Goal: Information Seeking & Learning: Learn about a topic

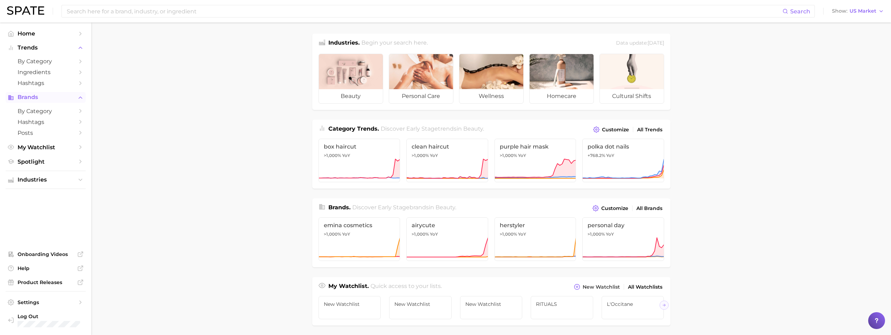
click at [48, 99] on span "Brands" at bounding box center [46, 97] width 56 height 6
click at [43, 100] on span "Brands" at bounding box center [46, 97] width 56 height 6
click at [104, 10] on input at bounding box center [424, 11] width 717 height 12
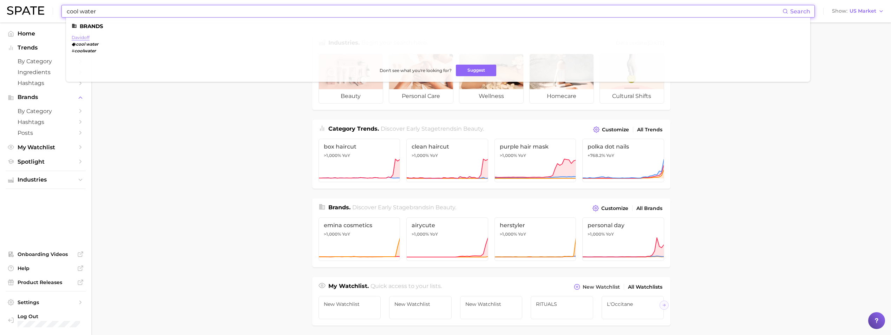
type input "cool water"
click at [85, 39] on link "davidoff" at bounding box center [81, 37] width 18 height 5
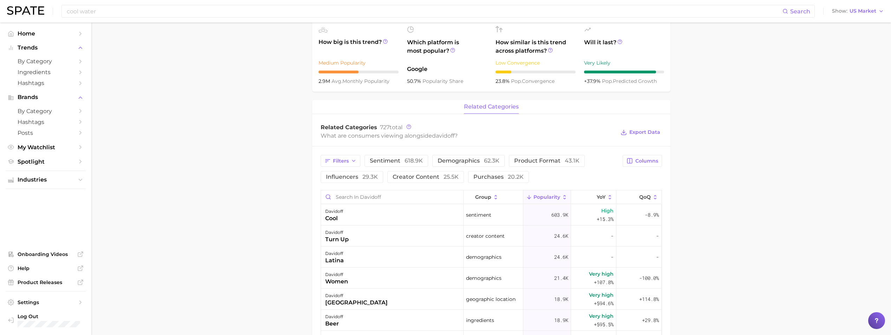
scroll to position [246, 0]
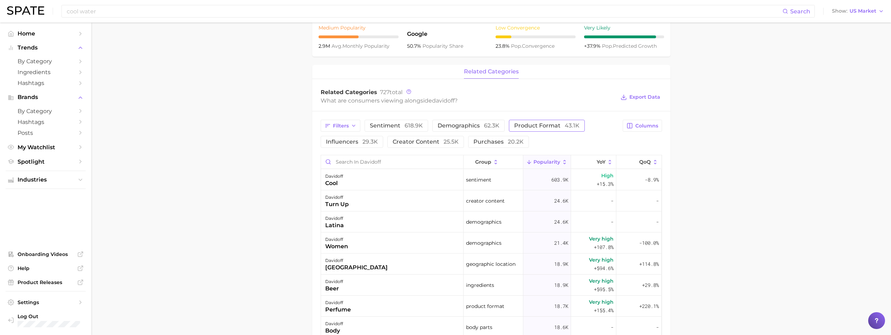
click at [554, 124] on span "product format 43.1k" at bounding box center [546, 126] width 65 height 6
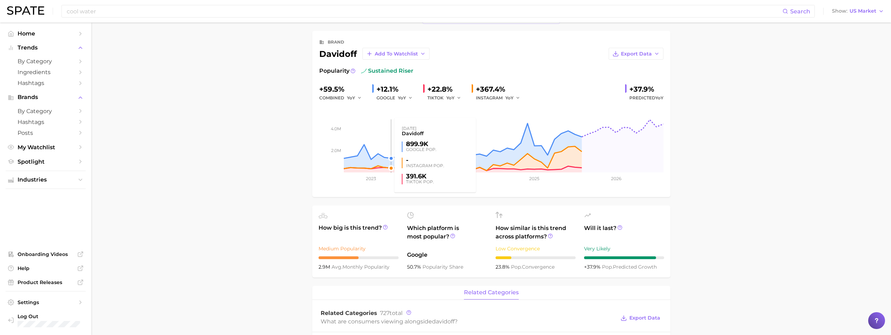
scroll to position [0, 0]
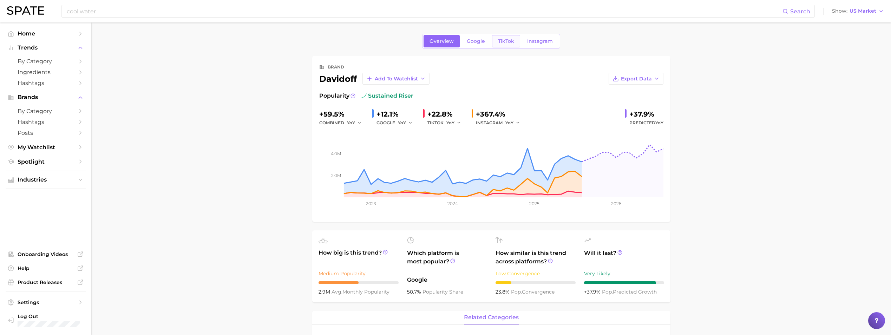
click at [504, 40] on span "TikTok" at bounding box center [506, 41] width 16 height 6
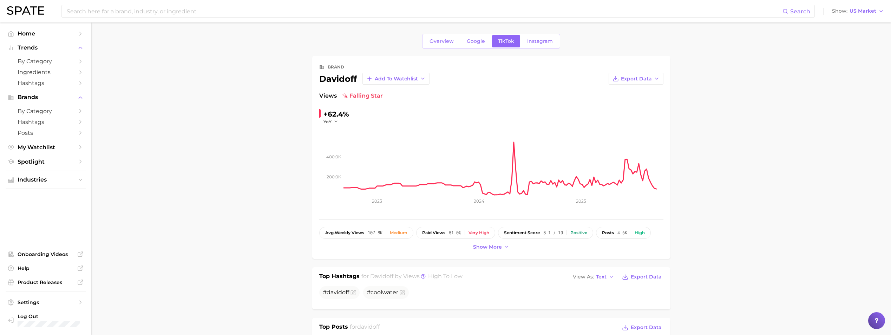
scroll to position [105, 0]
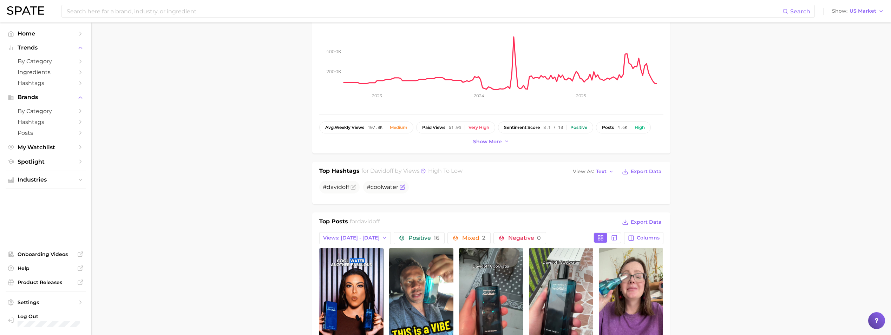
click at [387, 188] on span "#coolwater" at bounding box center [383, 187] width 32 height 7
click at [475, 182] on ul "# davidoff #coolwater" at bounding box center [491, 187] width 344 height 13
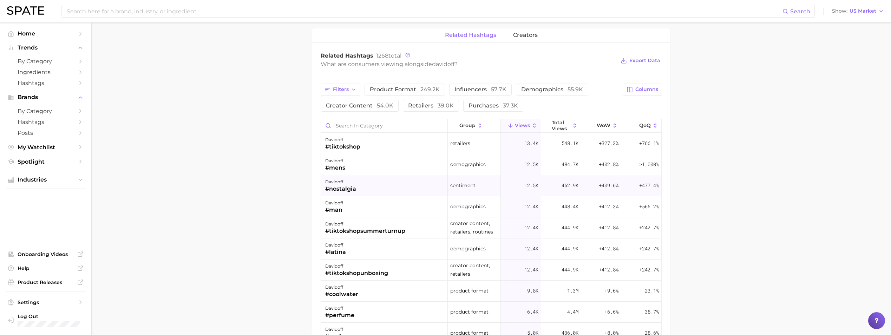
click at [408, 195] on div "davidoff #nostalgia" at bounding box center [384, 185] width 127 height 21
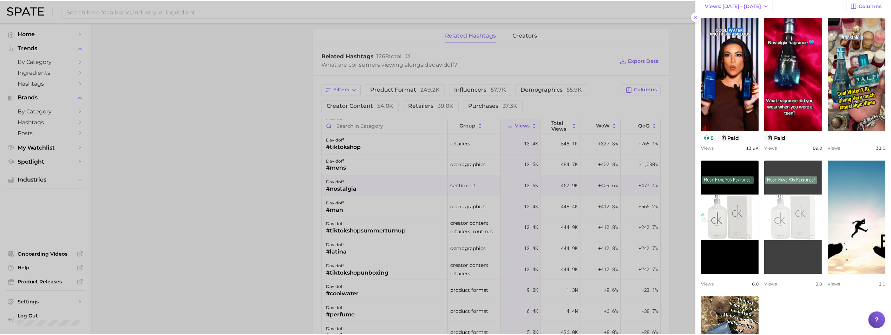
scroll to position [0, 0]
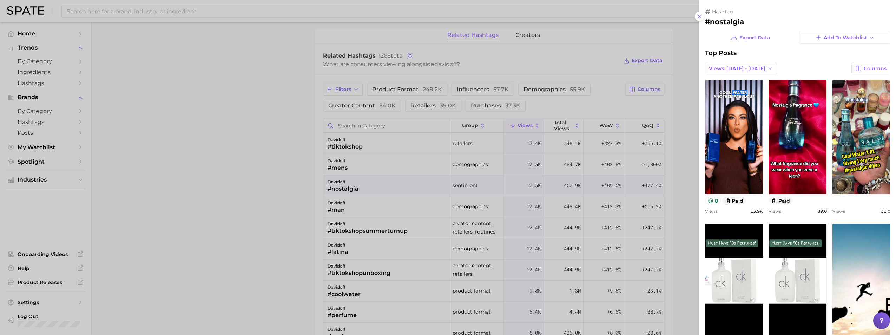
click at [261, 151] on div at bounding box center [448, 167] width 896 height 335
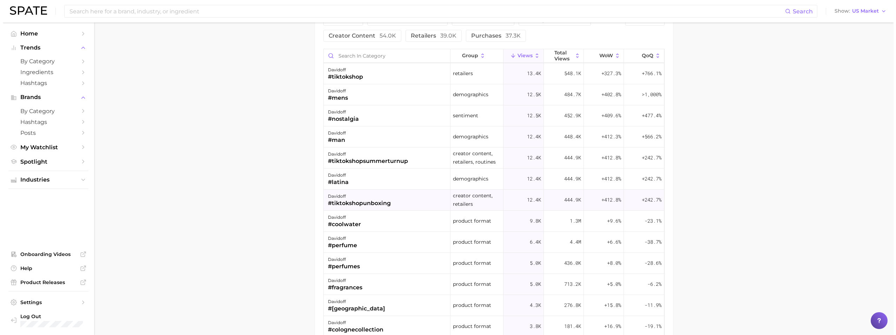
scroll to position [562, 0]
click at [384, 218] on div "davidoff #coolwater" at bounding box center [384, 220] width 127 height 21
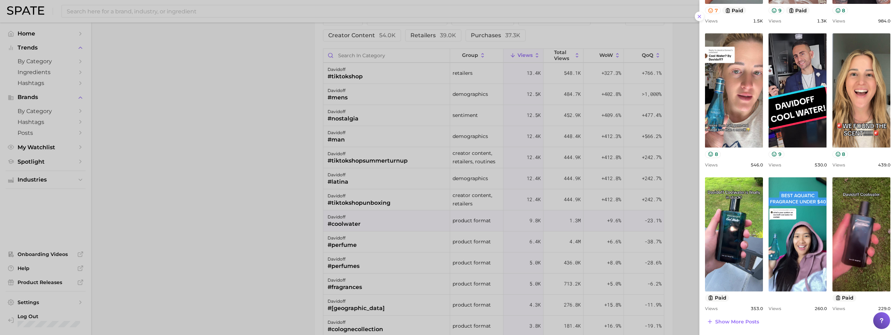
click at [256, 185] on div at bounding box center [448, 167] width 896 height 335
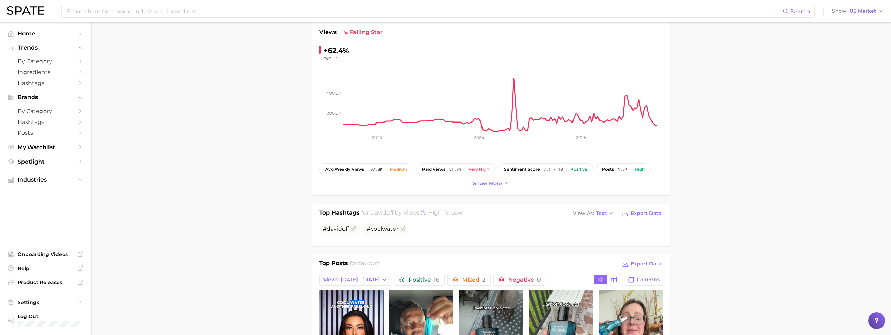
scroll to position [0, 0]
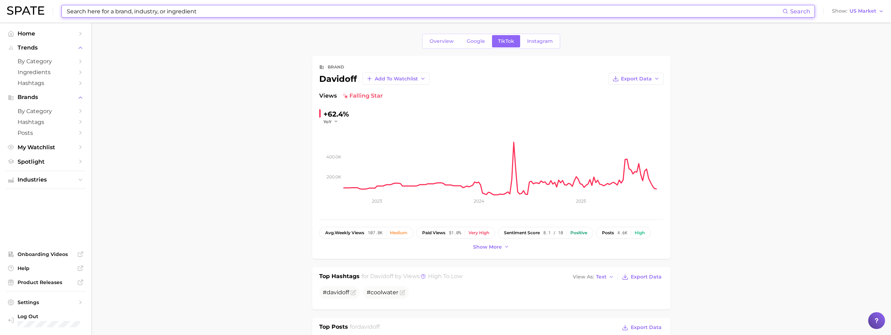
click at [122, 8] on input at bounding box center [424, 11] width 717 height 12
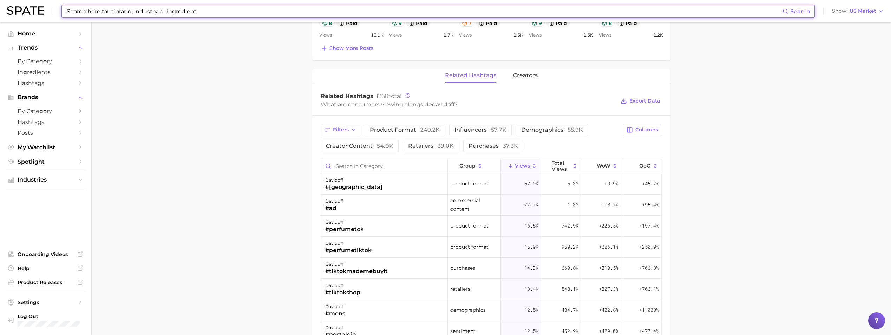
scroll to position [457, 0]
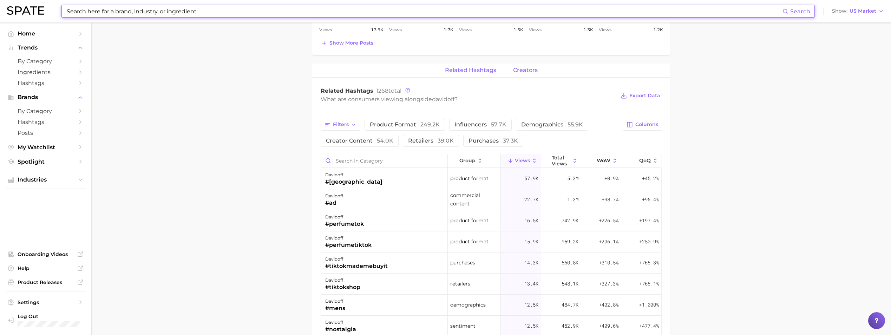
click at [524, 72] on span "creators" at bounding box center [525, 70] width 25 height 6
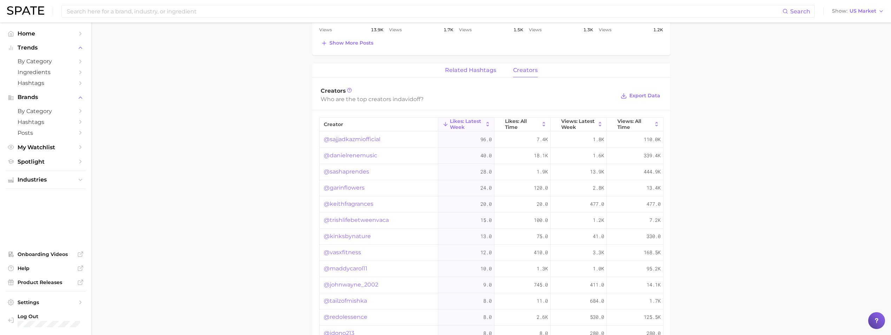
click at [482, 74] on button "related hashtags" at bounding box center [470, 71] width 51 height 14
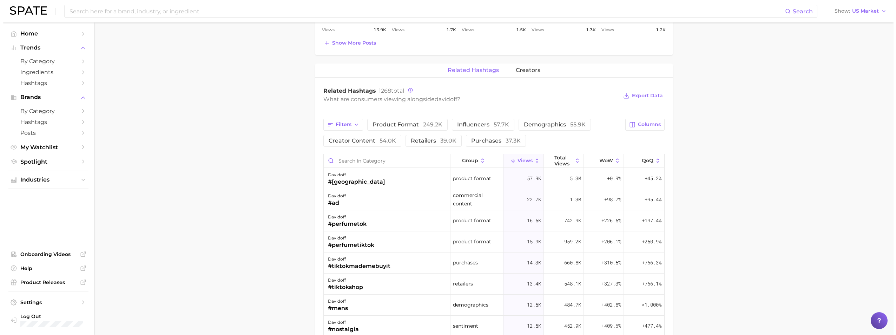
scroll to position [492, 0]
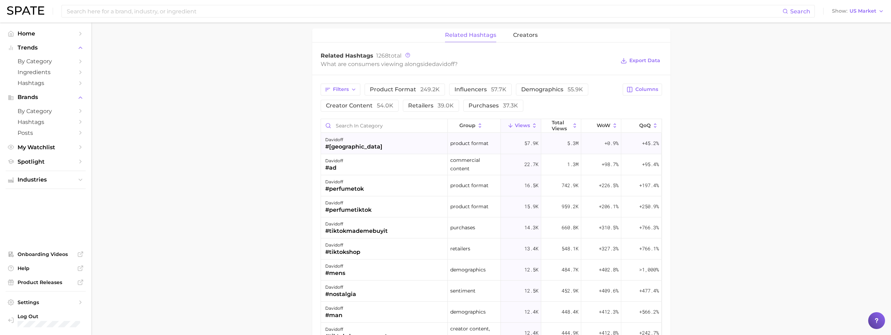
click at [384, 144] on div "davidoff #[GEOGRAPHIC_DATA]" at bounding box center [384, 143] width 127 height 21
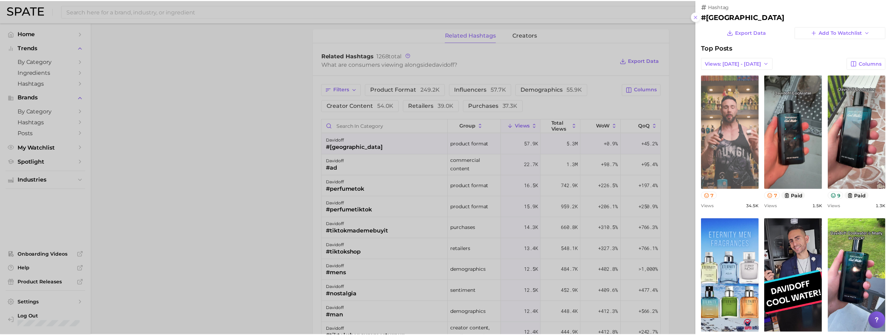
scroll to position [0, 0]
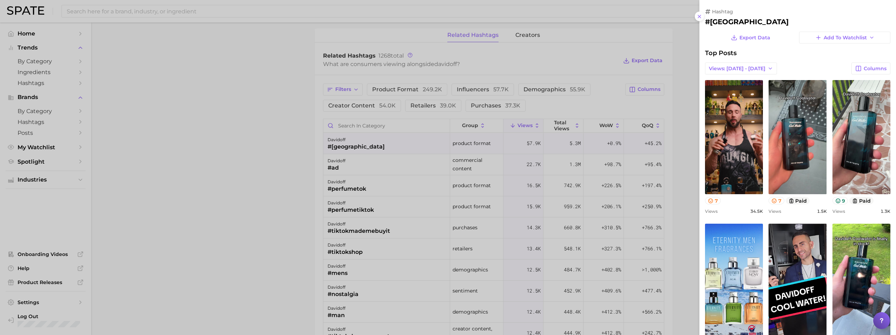
click at [239, 163] on div at bounding box center [448, 167] width 896 height 335
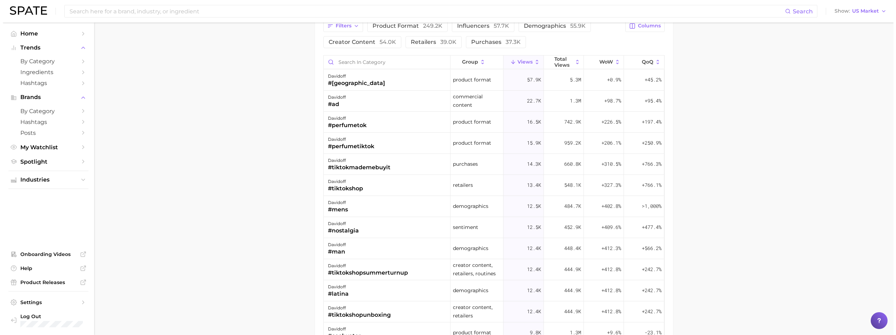
scroll to position [562, 0]
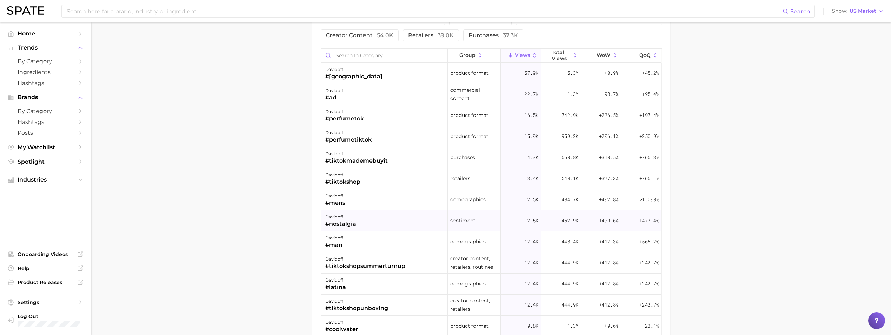
click at [421, 222] on div "davidoff #nostalgia" at bounding box center [384, 220] width 127 height 21
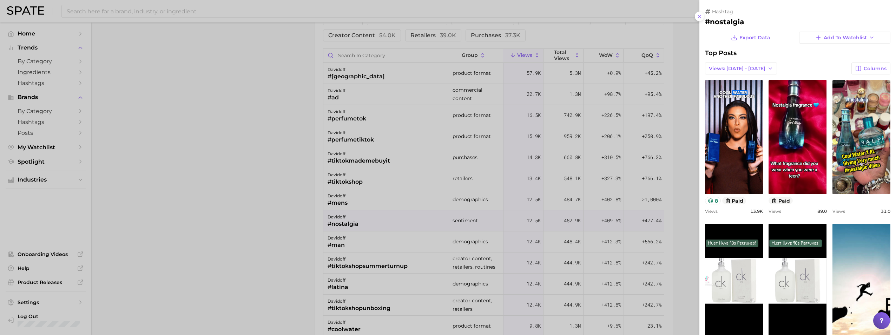
scroll to position [0, 0]
click at [761, 68] on button "Views: [DATE] - [DATE]" at bounding box center [741, 69] width 72 height 12
click at [750, 93] on button "Total Views" at bounding box center [743, 94] width 77 height 13
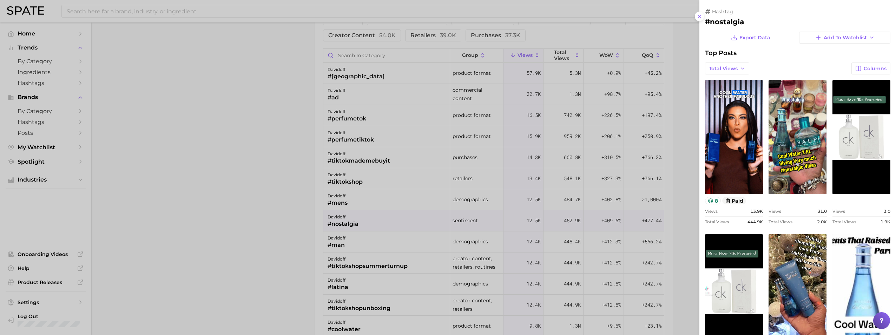
click at [286, 158] on div at bounding box center [448, 167] width 896 height 335
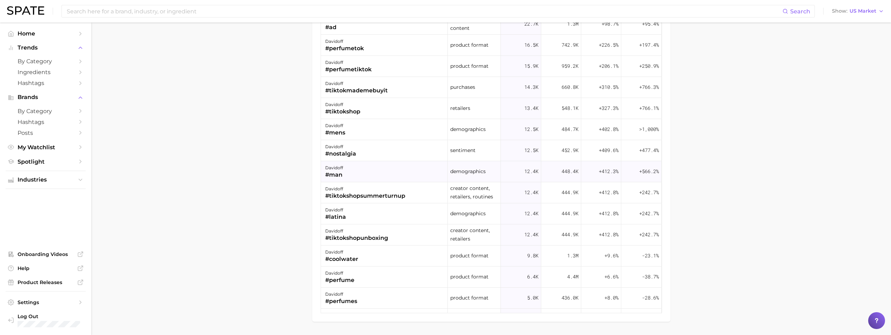
click at [356, 162] on div "davidoff #man" at bounding box center [384, 171] width 127 height 21
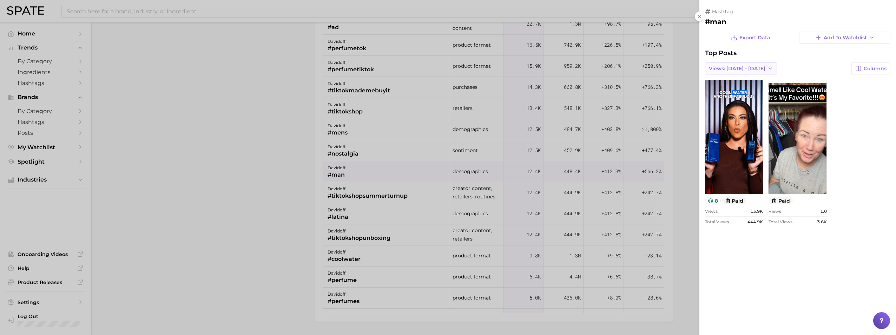
click at [759, 73] on button "Views: [DATE] - [DATE]" at bounding box center [741, 69] width 72 height 12
click at [724, 94] on span "Total Views" at bounding box center [723, 94] width 29 height 6
click at [363, 257] on div at bounding box center [448, 167] width 896 height 335
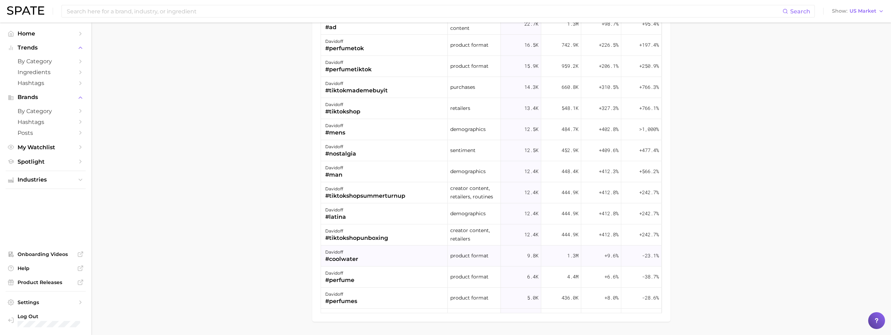
click at [387, 257] on div "davidoff #coolwater" at bounding box center [384, 256] width 127 height 21
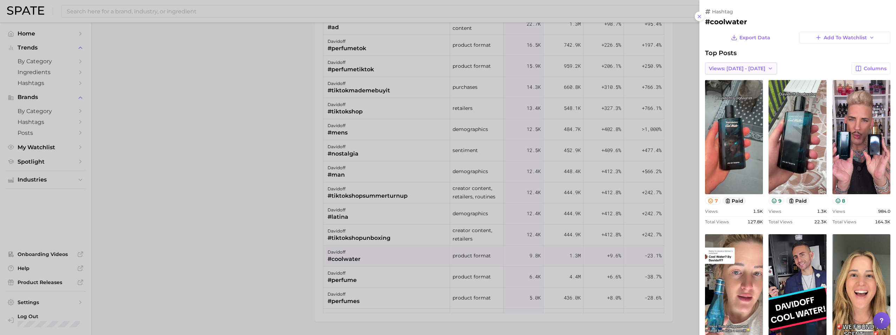
drag, startPoint x: 759, startPoint y: 68, endPoint x: 746, endPoint y: 73, distance: 13.9
click at [768, 68] on icon "button" at bounding box center [771, 69] width 6 height 6
click at [730, 94] on span "Total Views" at bounding box center [723, 94] width 29 height 6
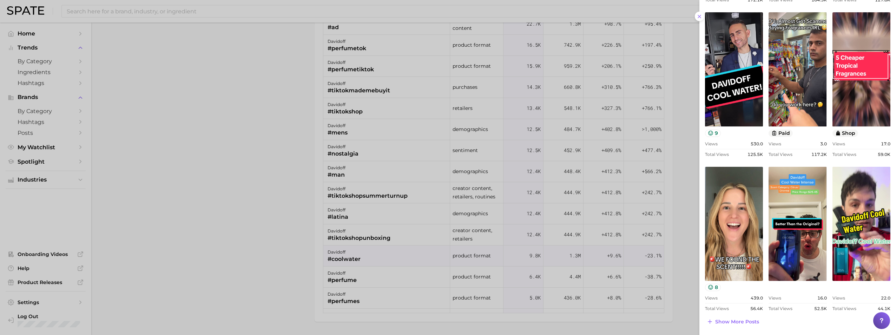
click at [208, 125] on div at bounding box center [448, 167] width 896 height 335
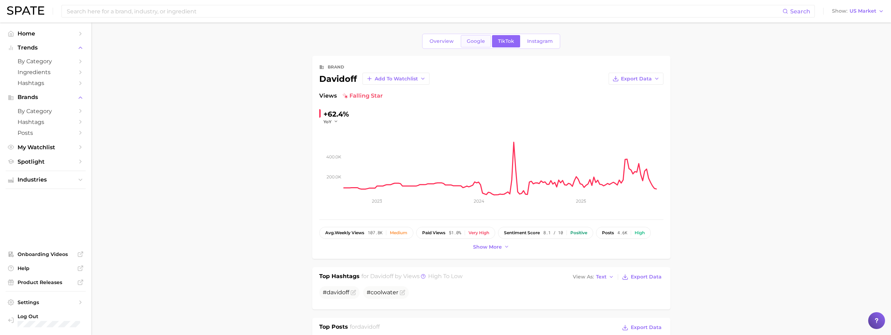
click at [481, 44] on link "Google" at bounding box center [476, 41] width 30 height 12
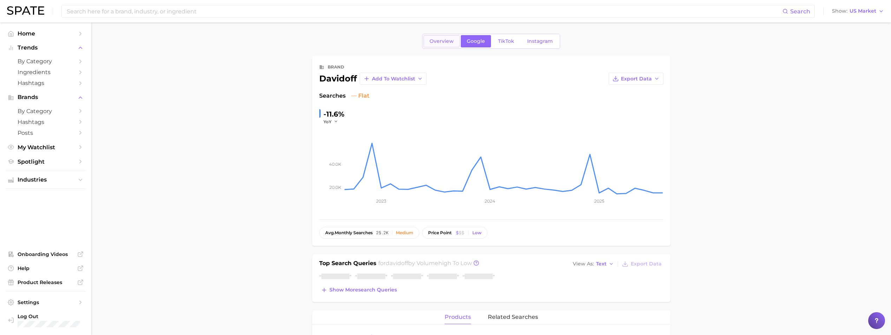
click at [432, 44] on span "Overview" at bounding box center [442, 41] width 24 height 6
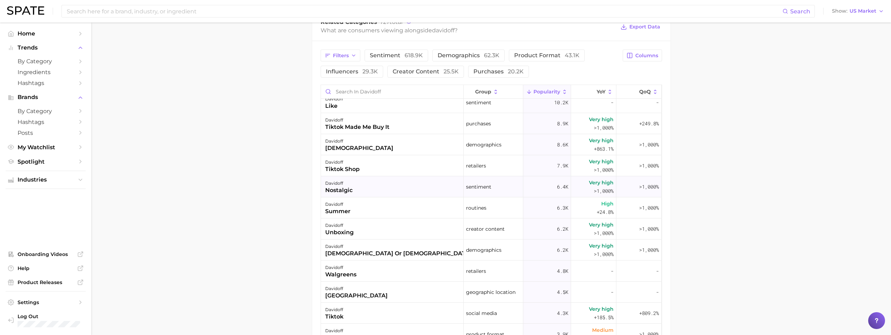
click at [381, 183] on div "davidoff nostalgic" at bounding box center [392, 186] width 143 height 21
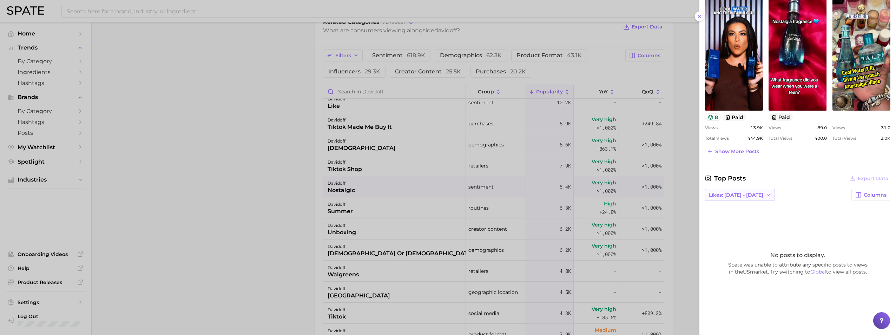
click at [746, 190] on button "Likes: [DATE] - [DATE]" at bounding box center [740, 195] width 70 height 12
click at [734, 236] on span "Total Likes" at bounding box center [722, 233] width 27 height 6
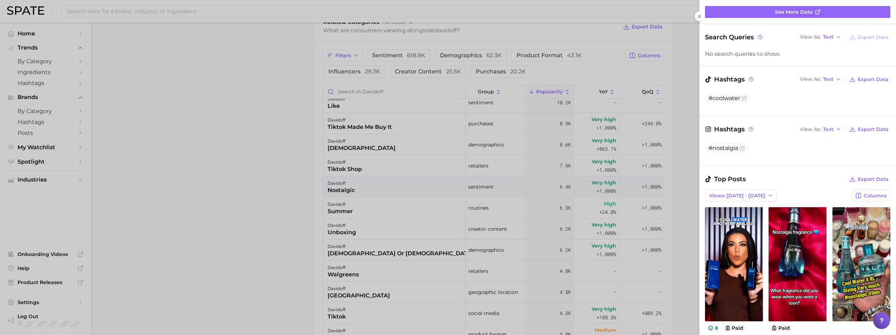
drag, startPoint x: 206, startPoint y: 226, endPoint x: 225, endPoint y: 214, distance: 21.9
click at [206, 225] on div at bounding box center [448, 167] width 896 height 335
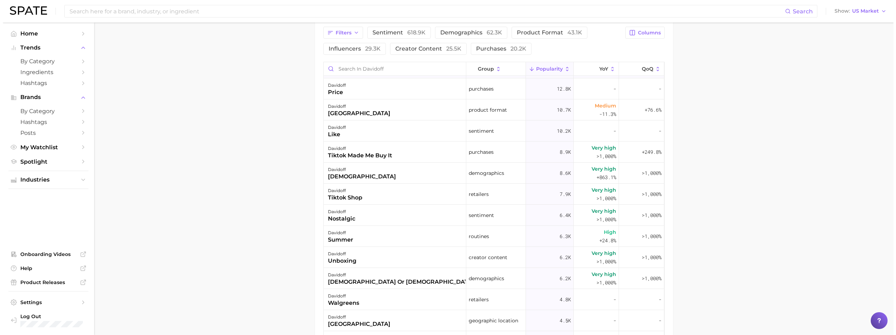
scroll to position [246, 0]
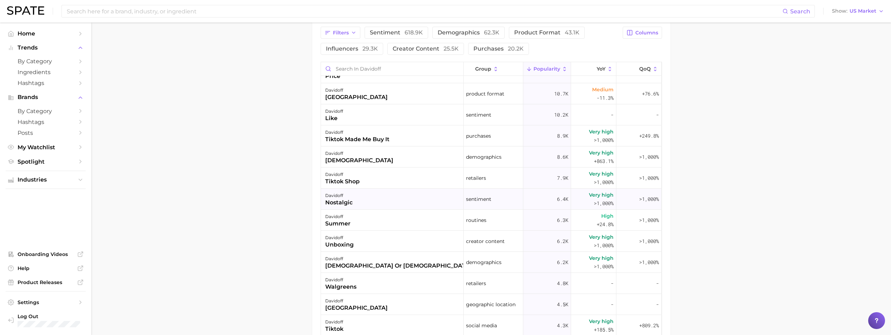
click at [372, 190] on div "davidoff nostalgic" at bounding box center [392, 199] width 143 height 21
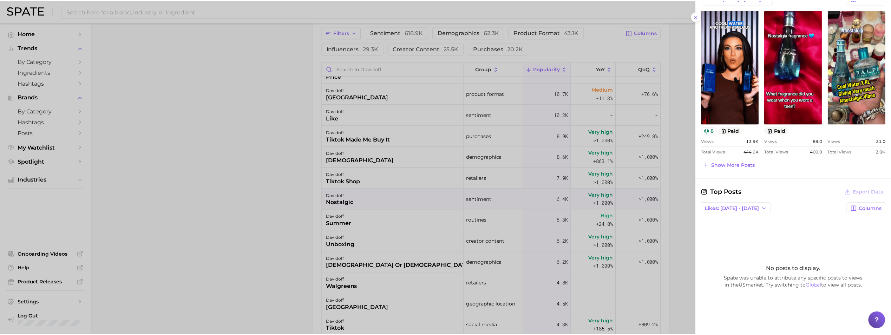
scroll to position [284, 0]
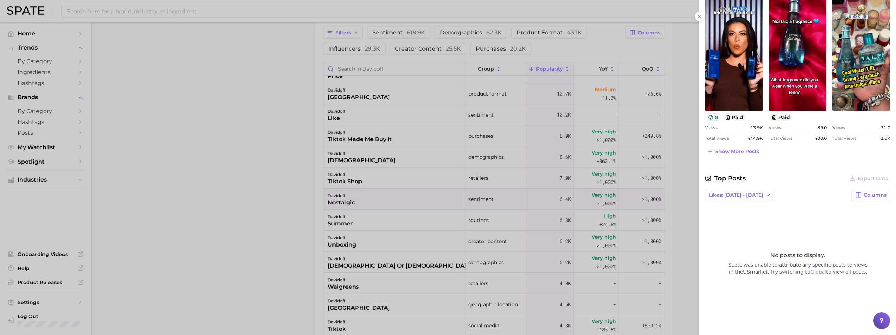
click at [174, 179] on div at bounding box center [448, 167] width 896 height 335
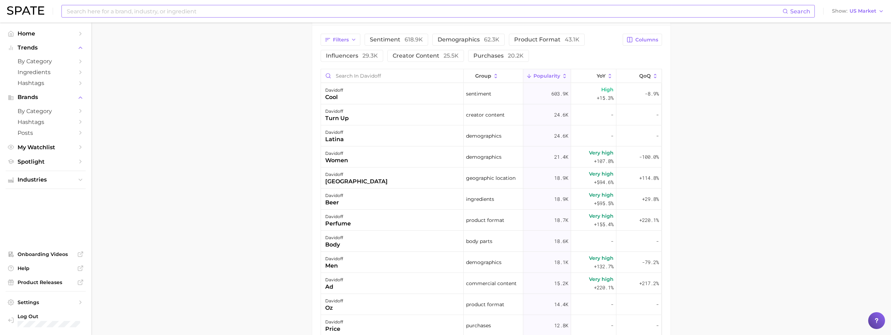
scroll to position [304, 0]
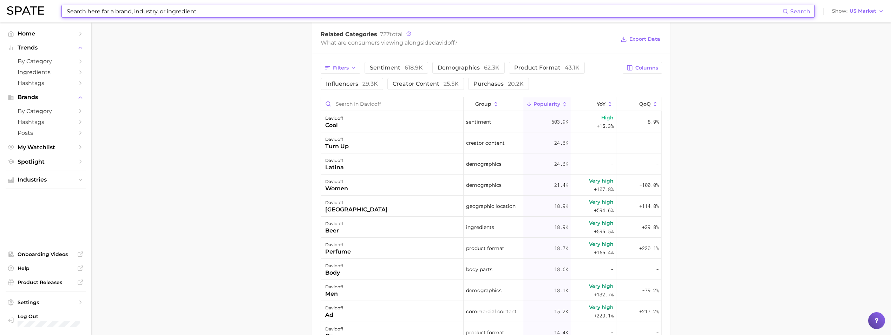
click at [193, 11] on input at bounding box center [424, 11] width 717 height 12
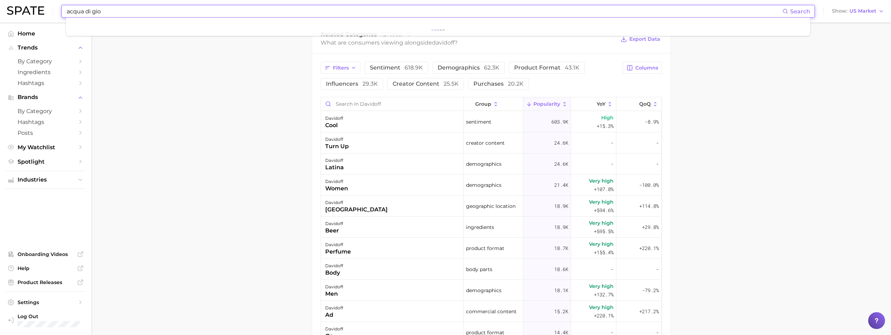
type input "acqua di gio"
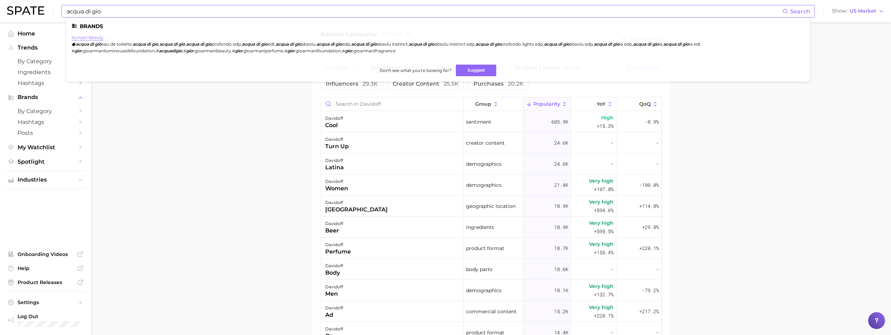
click at [82, 37] on link "armani beauty" at bounding box center [88, 37] width 32 height 5
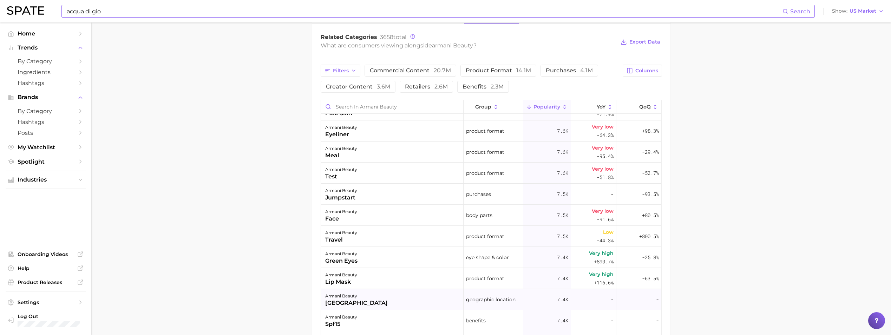
scroll to position [5831, 0]
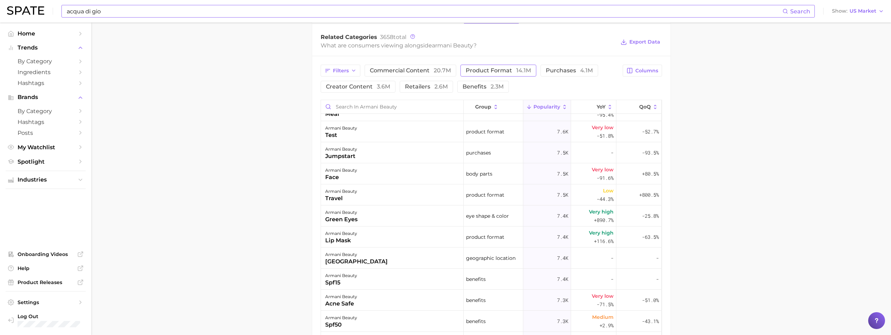
click at [507, 73] on span "product format 14.1m" at bounding box center [498, 71] width 65 height 6
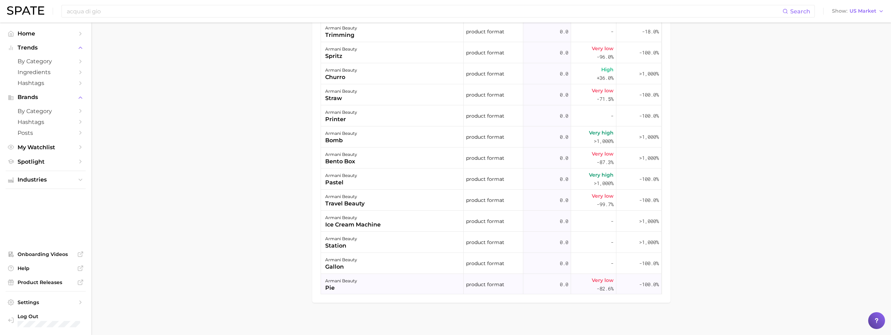
scroll to position [5445, 0]
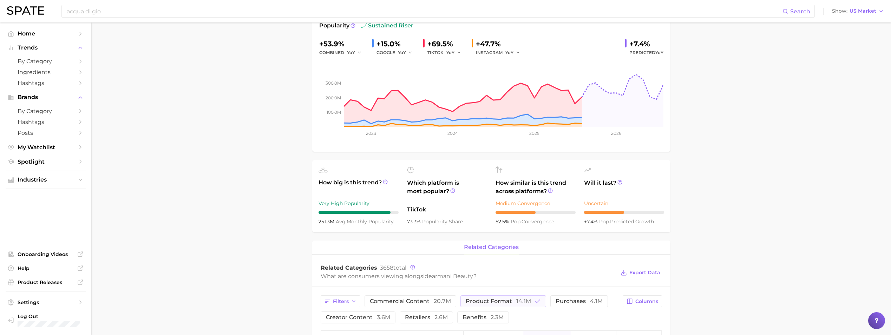
scroll to position [63, 0]
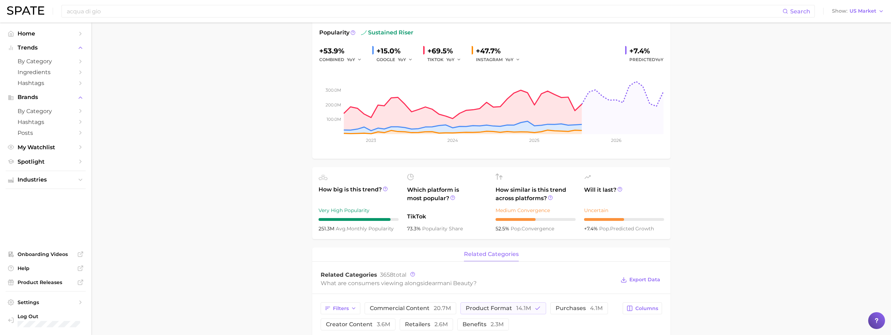
click at [787, 80] on main "Overview Google TikTok Instagram brand armani beauty Add to Watchlist Export Da…" at bounding box center [491, 337] width 800 height 757
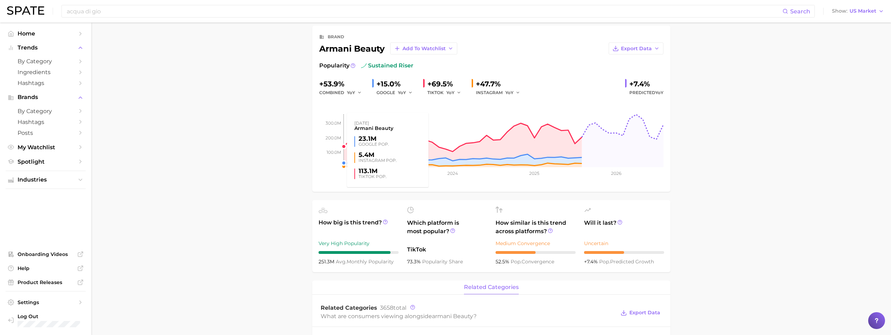
scroll to position [0, 0]
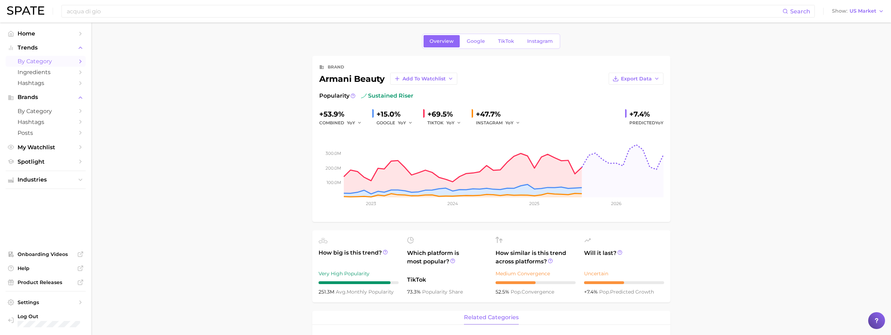
click at [61, 60] on span "by Category" at bounding box center [46, 61] width 56 height 7
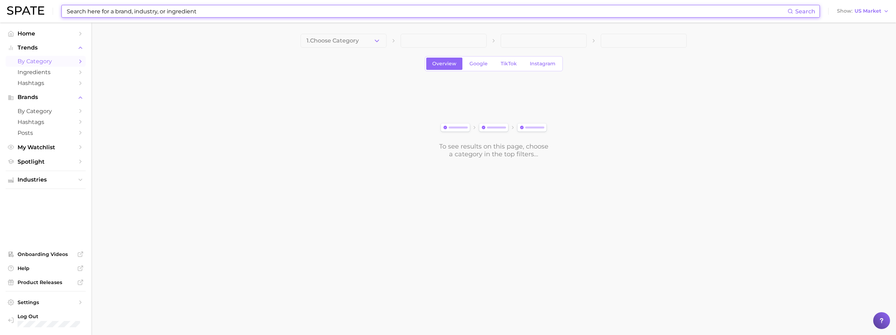
click at [309, 12] on input at bounding box center [427, 11] width 722 height 12
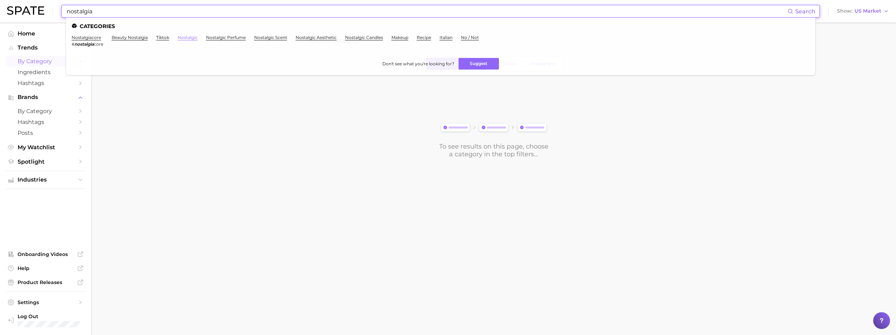
type input "nostalgia"
click at [197, 37] on link "nostalgic" at bounding box center [188, 37] width 20 height 5
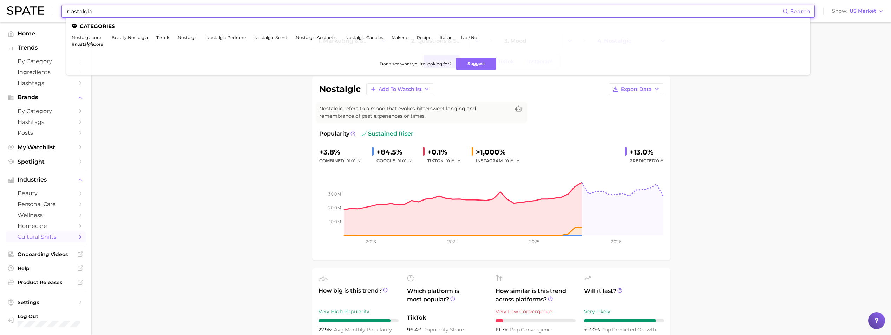
click at [375, 11] on input "nostalgia" at bounding box center [424, 11] width 717 height 12
click at [236, 35] on link "nostalgic perfume" at bounding box center [226, 37] width 40 height 5
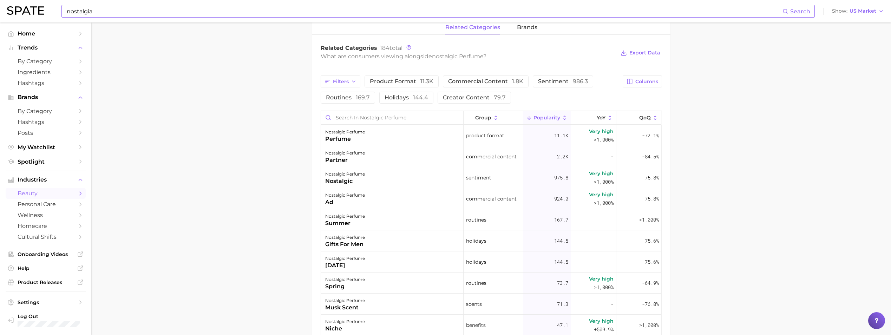
scroll to position [272, 0]
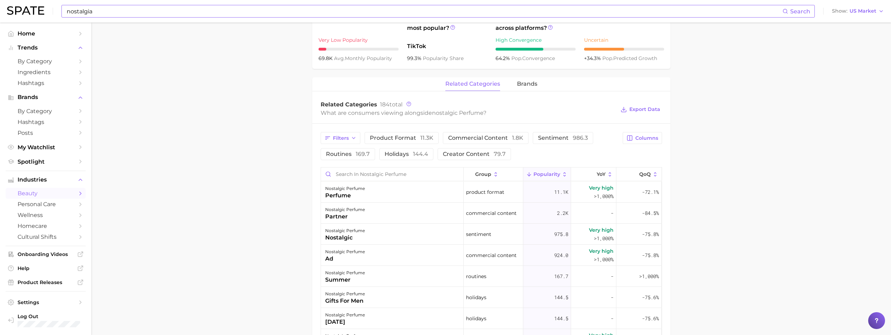
click at [231, 13] on input "nostalgia" at bounding box center [424, 11] width 717 height 12
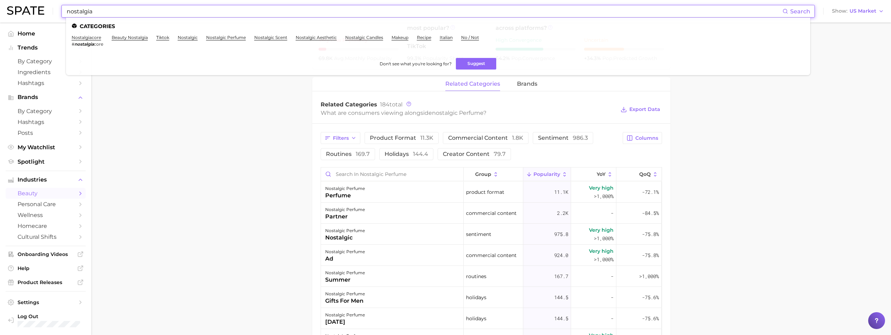
click at [231, 13] on input "nostalgia" at bounding box center [424, 11] width 717 height 12
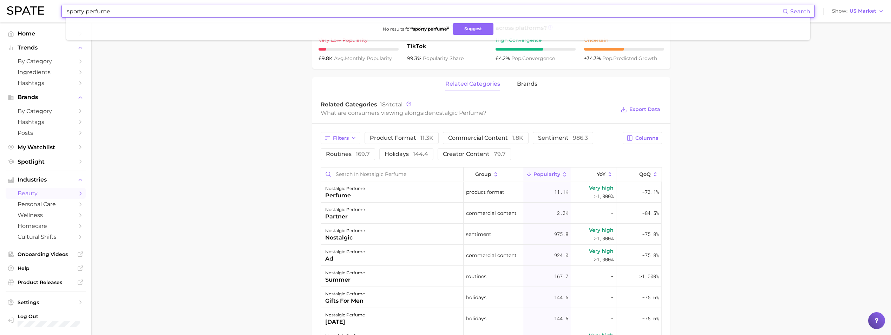
click at [167, 134] on main "1. fragrance 2. personal fragrance 3. perfume products 4. nostalgic perfume Ove…" at bounding box center [491, 148] width 800 height 795
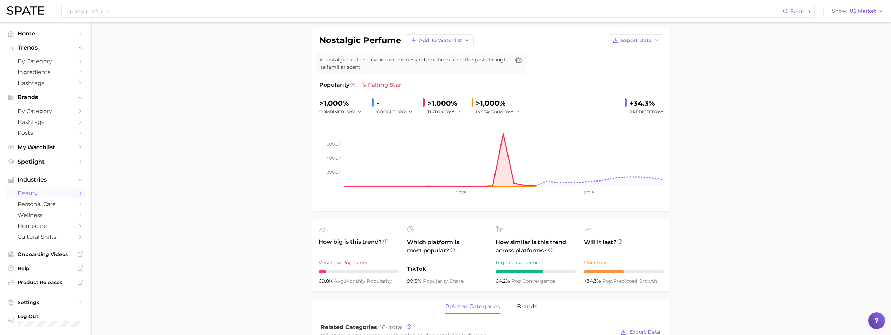
scroll to position [0, 0]
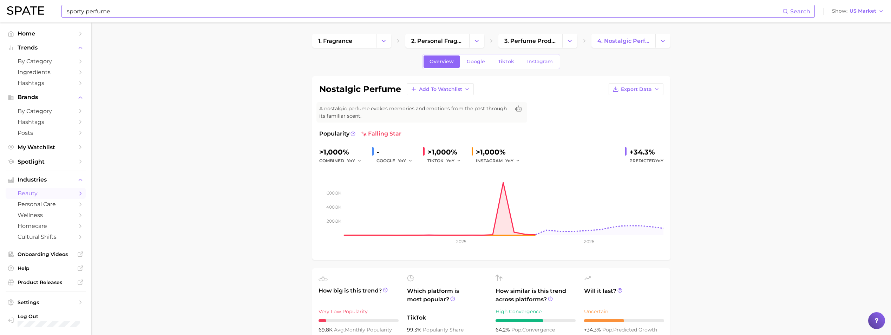
click at [199, 14] on input "sporty perfume" at bounding box center [424, 11] width 717 height 12
click at [199, 15] on input "sporty perfume" at bounding box center [424, 11] width 717 height 12
paste input "#SmellGoodFeelGood"
type input "#SmellGoodFeelGood"
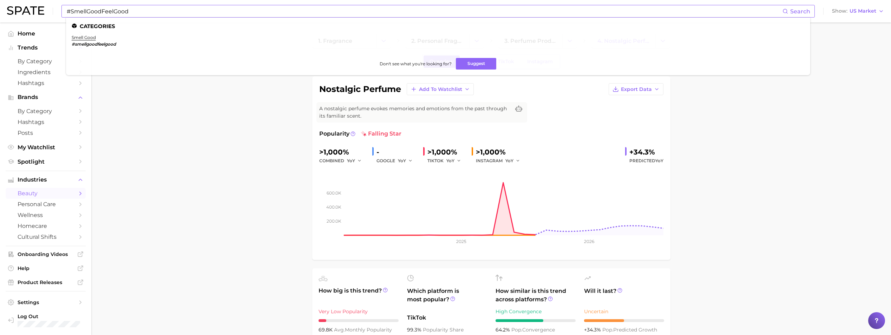
click at [90, 44] on em "#smellgoodfeelgood" at bounding box center [94, 43] width 44 height 5
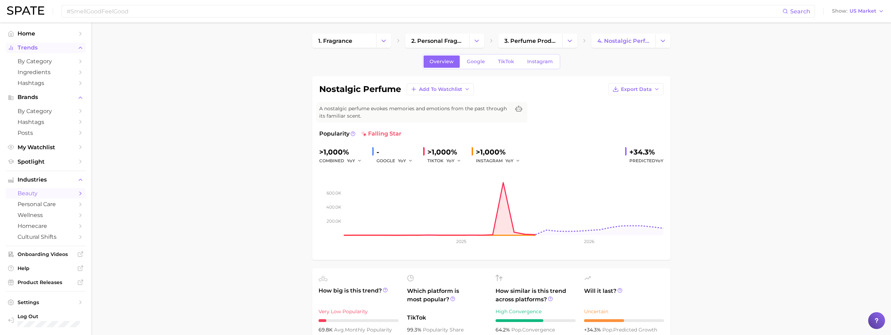
click at [57, 43] on button "Trends" at bounding box center [46, 48] width 80 height 11
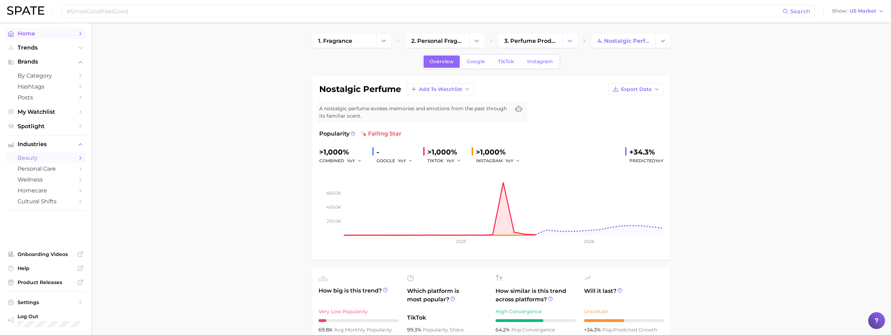
click at [43, 33] on span "Home" at bounding box center [46, 33] width 56 height 7
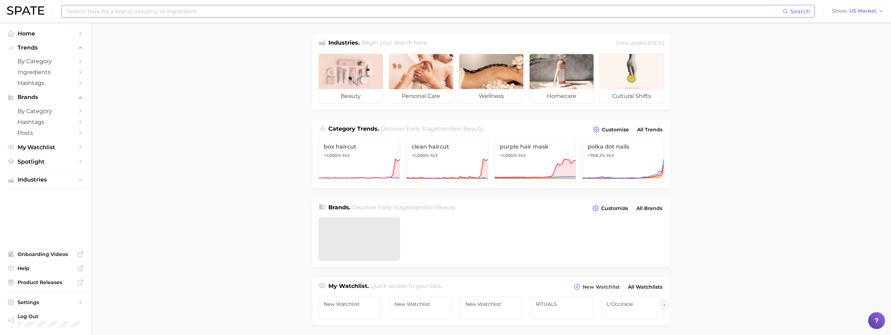
click at [261, 12] on input at bounding box center [424, 11] width 717 height 12
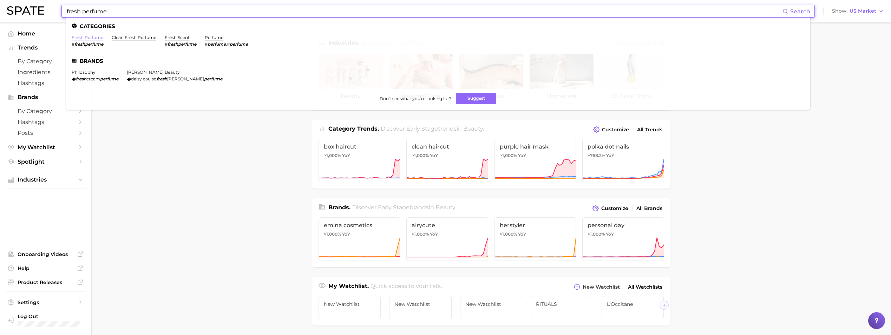
type input "fresh perfume"
click at [87, 37] on link "fresh perfume" at bounding box center [88, 37] width 32 height 5
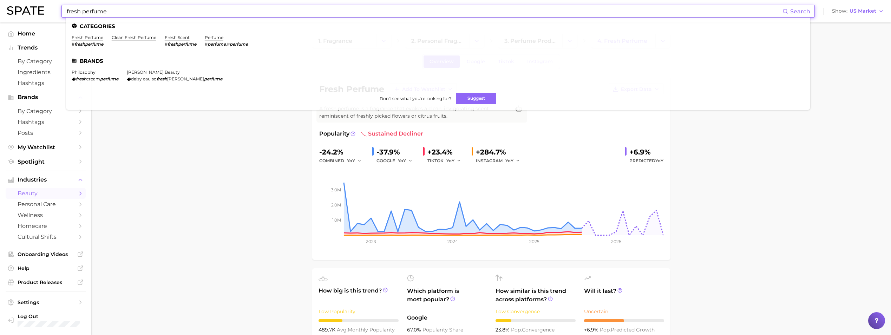
click at [70, 10] on input "fresh perfume" at bounding box center [424, 11] width 717 height 12
click at [77, 38] on link "clean perfume" at bounding box center [88, 37] width 32 height 5
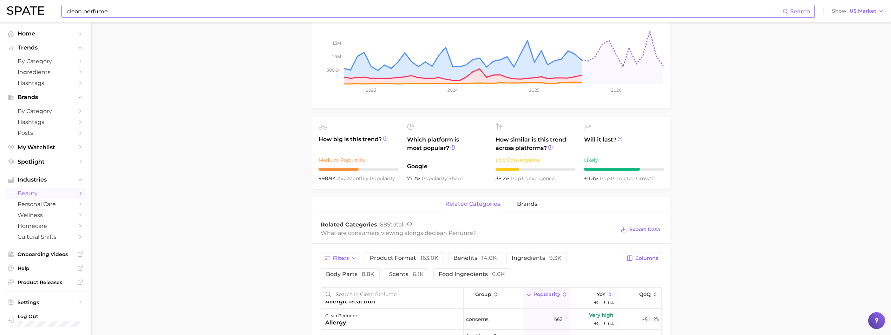
scroll to position [105, 0]
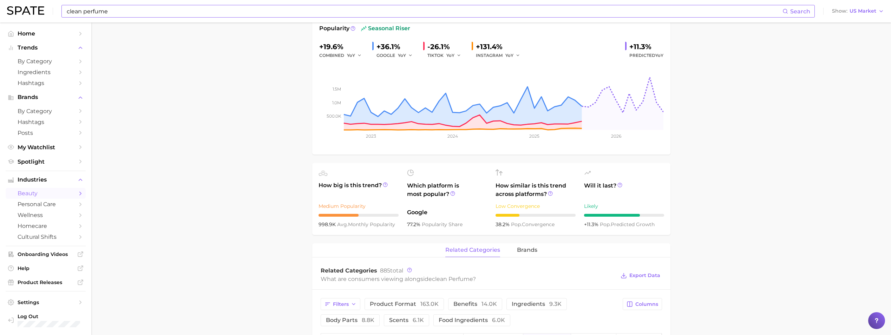
click at [87, 6] on input "clean perfume" at bounding box center [424, 11] width 717 height 12
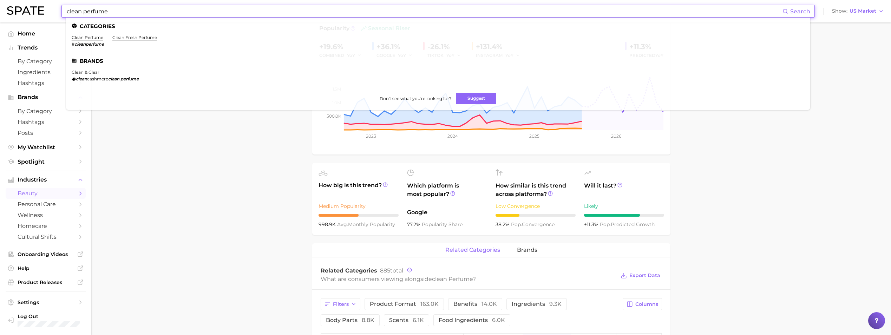
click at [87, 6] on input "clean perfume" at bounding box center [424, 11] width 717 height 12
click at [199, 157] on main "1. fragrance 2. personal fragrance 3. perfume products 4. clean perfume Overvie…" at bounding box center [491, 314] width 800 height 795
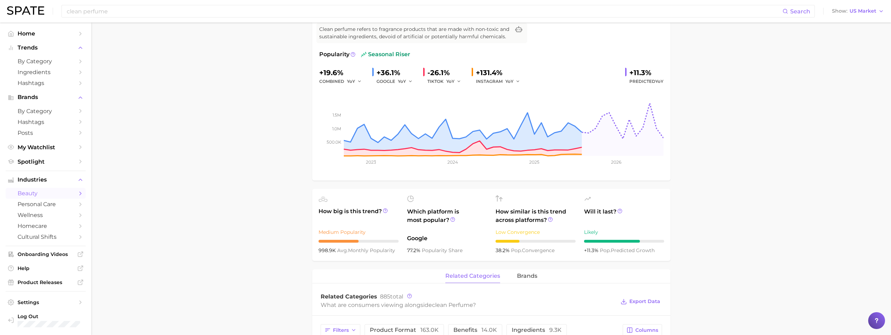
scroll to position [35, 0]
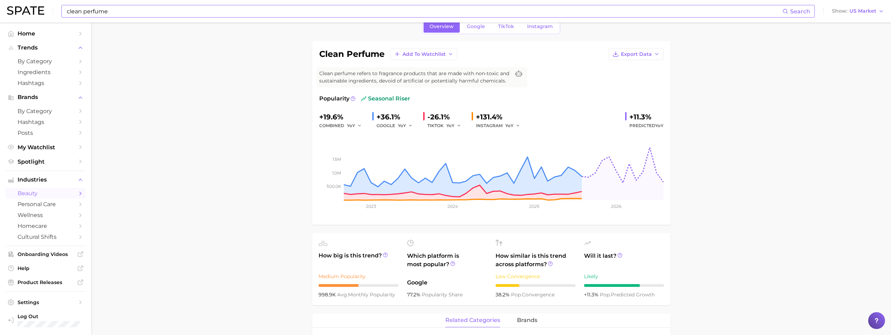
click at [104, 13] on input "clean perfume" at bounding box center [424, 11] width 717 height 12
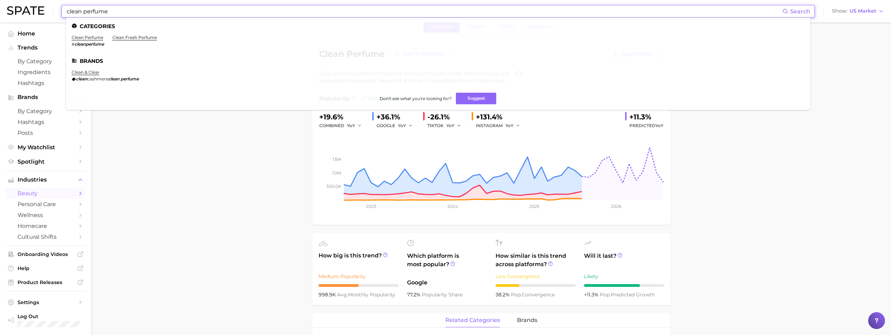
click at [104, 13] on input "clean perfume" at bounding box center [424, 11] width 717 height 12
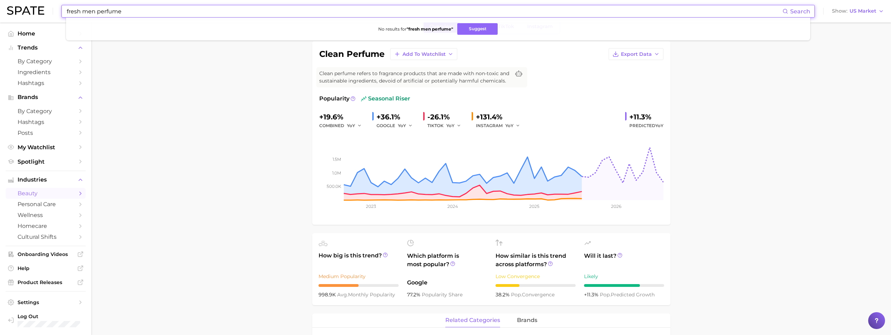
click at [105, 6] on input "fresh men perfume" at bounding box center [424, 11] width 717 height 12
click at [105, 11] on input "fresh men perfume" at bounding box center [424, 11] width 717 height 12
type input "n"
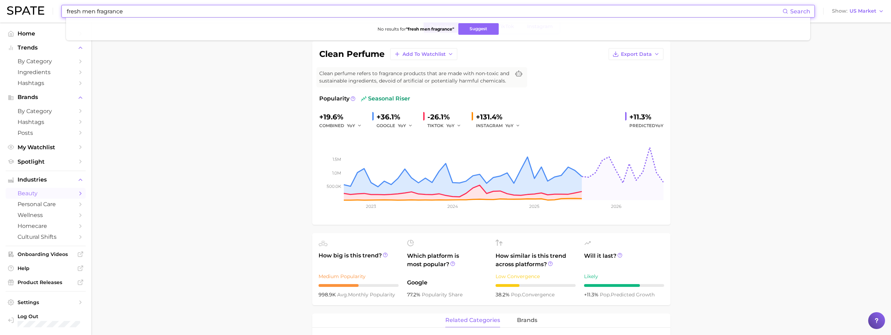
click at [115, 13] on input "fresh men fragrance" at bounding box center [424, 11] width 717 height 12
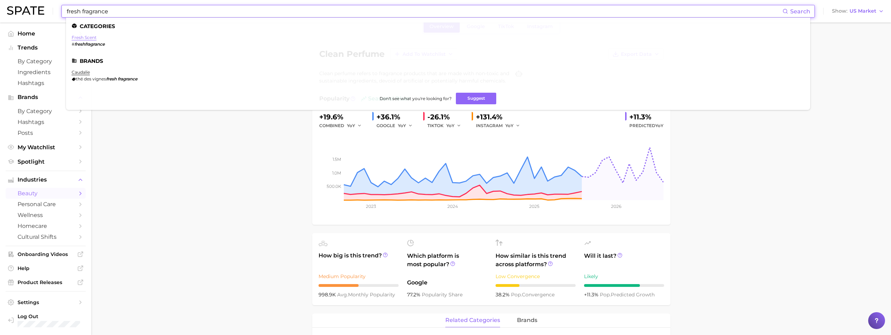
click at [86, 37] on link "fresh scent" at bounding box center [84, 37] width 25 height 5
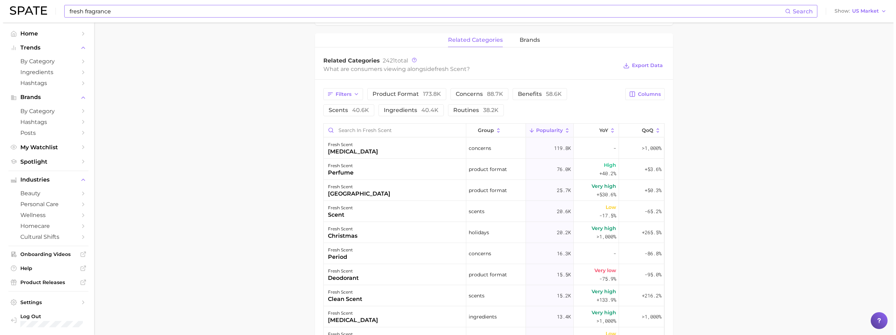
scroll to position [316, 0]
click at [397, 167] on div "fresh scent perfume" at bounding box center [392, 168] width 143 height 21
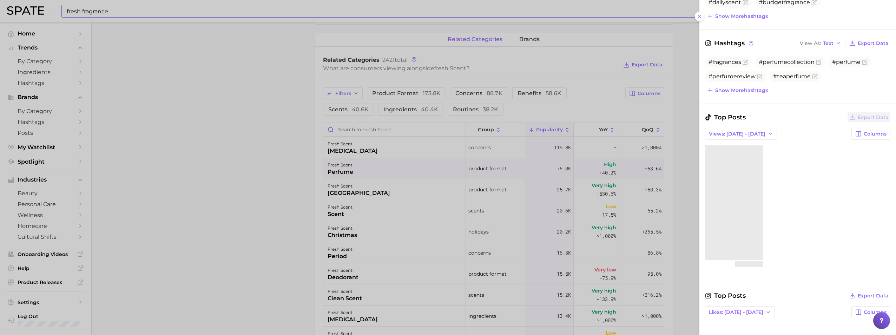
scroll to position [246, 0]
click at [751, 133] on span "Views: [DATE] - [DATE]" at bounding box center [737, 132] width 57 height 6
click at [749, 158] on button "Total Views" at bounding box center [743, 157] width 77 height 13
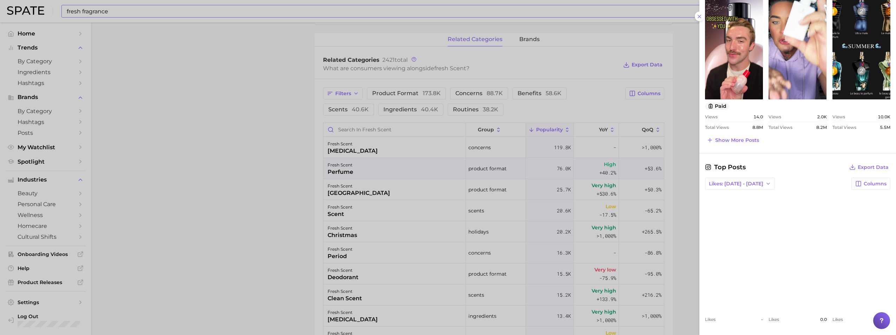
scroll to position [405, 0]
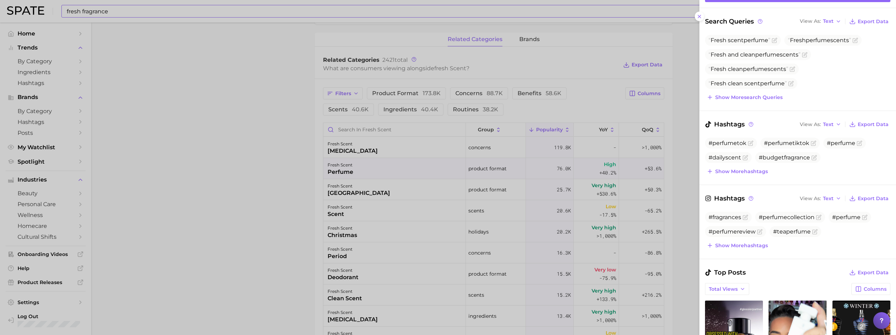
drag, startPoint x: 871, startPoint y: 84, endPoint x: 858, endPoint y: 106, distance: 26.0
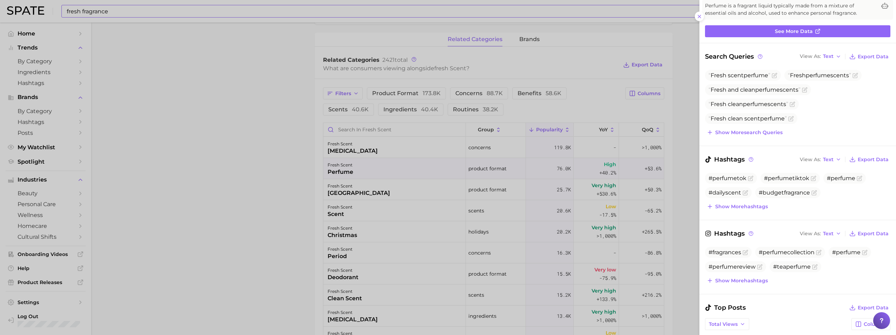
drag, startPoint x: 858, startPoint y: 106, endPoint x: 684, endPoint y: 38, distance: 187.2
drag, startPoint x: 684, startPoint y: 38, endPoint x: 691, endPoint y: 25, distance: 14.3
click at [691, 25] on div at bounding box center [448, 167] width 896 height 335
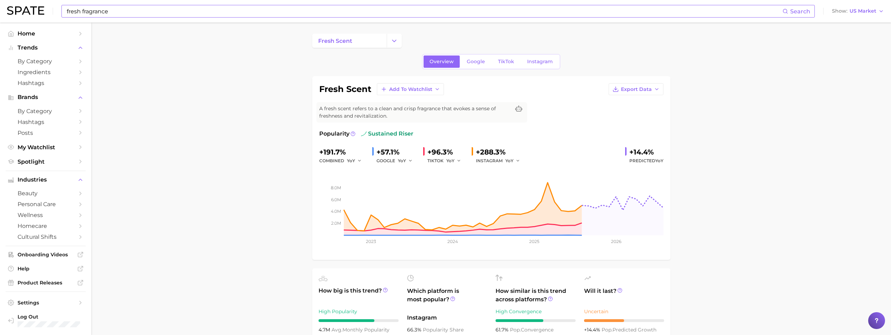
scroll to position [1932, 0]
click at [150, 12] on input "fresh fragrance" at bounding box center [424, 11] width 717 height 12
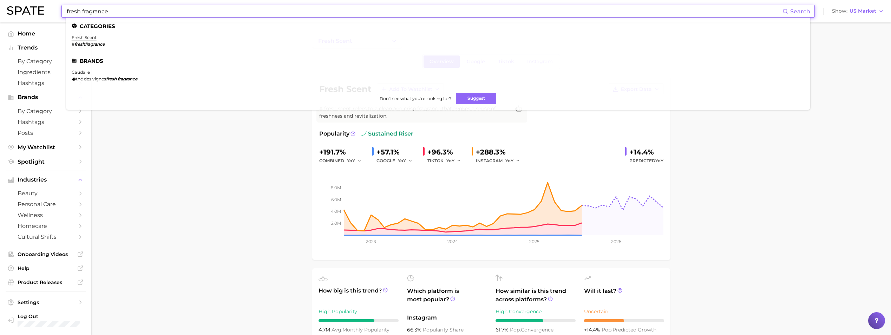
click at [150, 12] on input "fresh fragrance" at bounding box center [424, 11] width 717 height 12
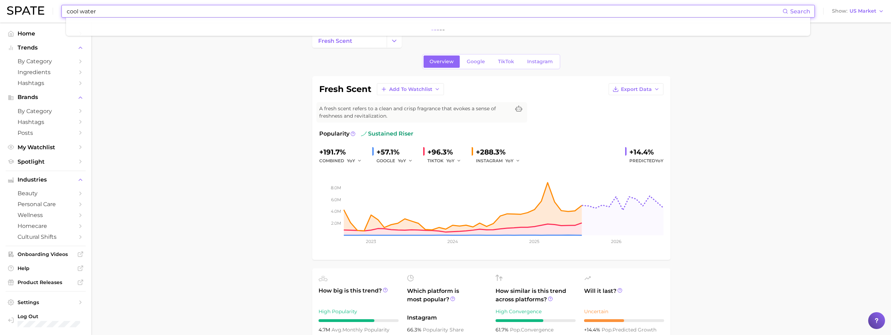
type input "cool water"
click at [84, 38] on link "davidoff" at bounding box center [81, 37] width 18 height 5
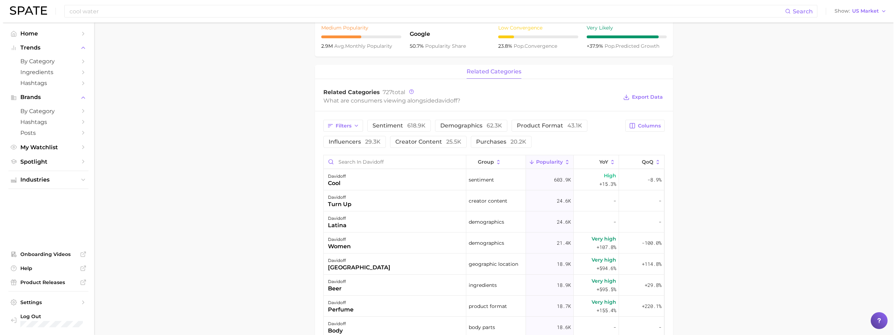
scroll to position [281, 0]
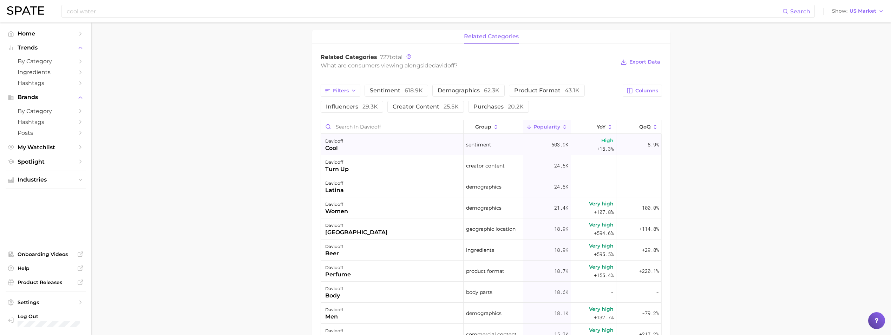
click at [384, 146] on div "davidoff cool" at bounding box center [392, 144] width 143 height 21
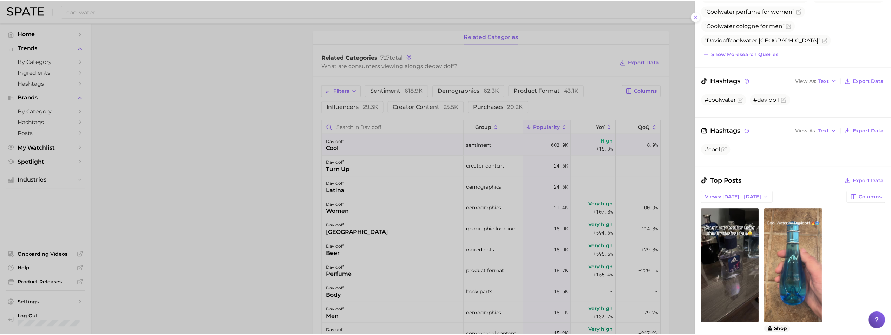
scroll to position [141, 0]
click at [288, 178] on div at bounding box center [448, 167] width 896 height 335
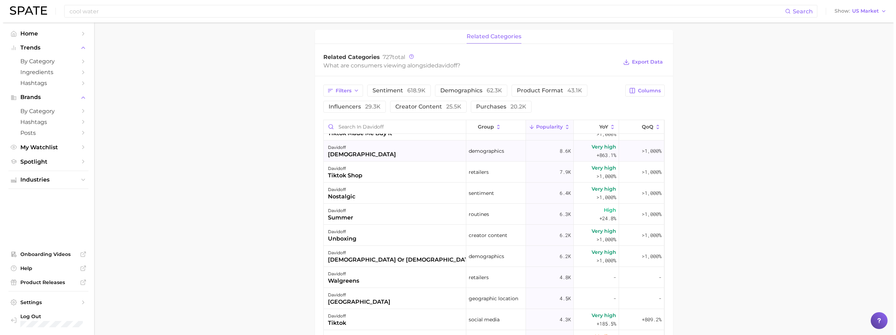
scroll to position [316, 0]
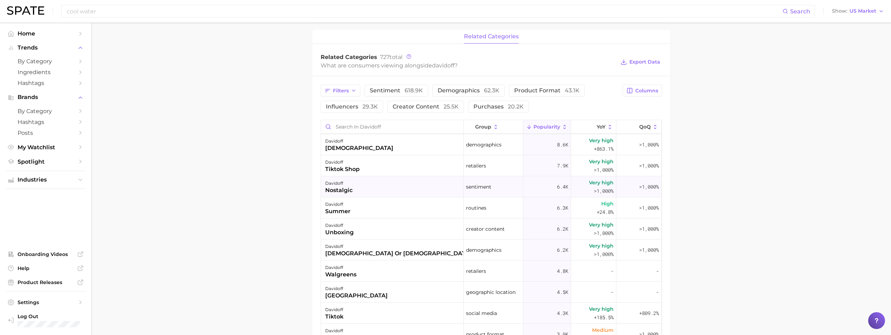
click at [361, 187] on div "davidoff nostalgic" at bounding box center [392, 186] width 143 height 21
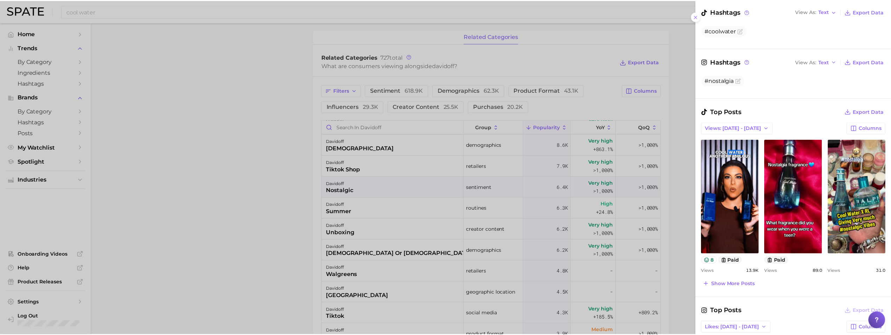
scroll to position [141, 0]
click at [260, 215] on div at bounding box center [448, 167] width 896 height 335
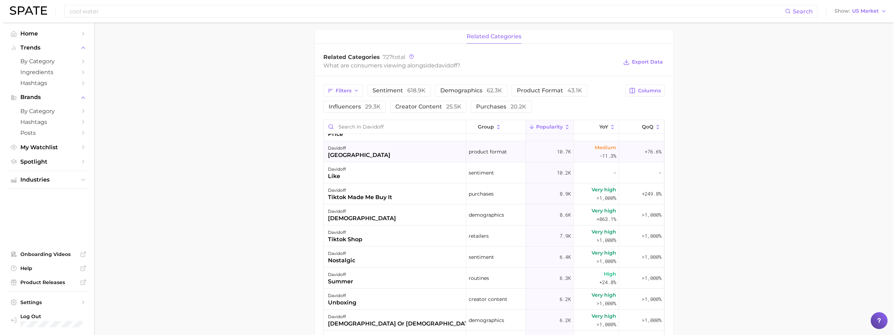
scroll to position [281, 0]
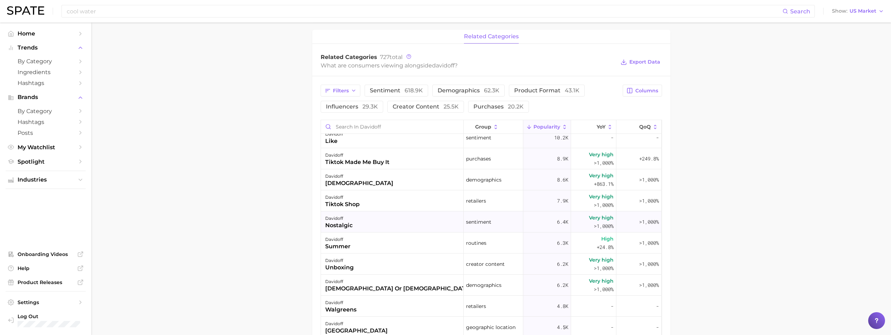
click at [377, 222] on div "davidoff nostalgic" at bounding box center [392, 221] width 143 height 21
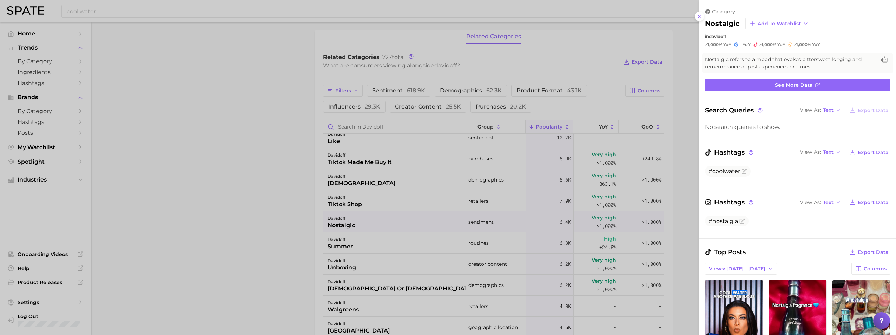
scroll to position [0, 0]
click at [752, 152] on icon at bounding box center [751, 151] width 1 height 1
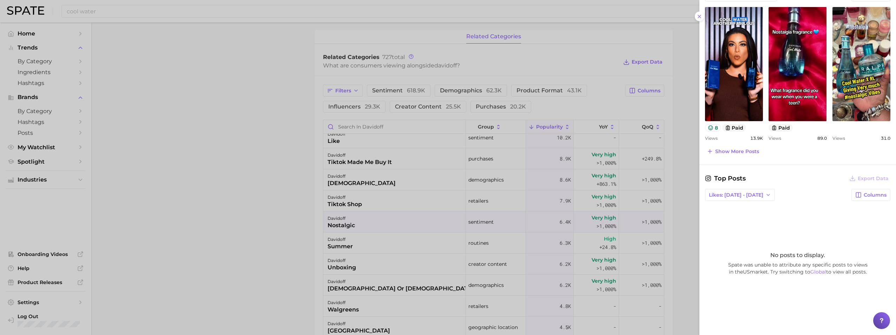
scroll to position [98, 0]
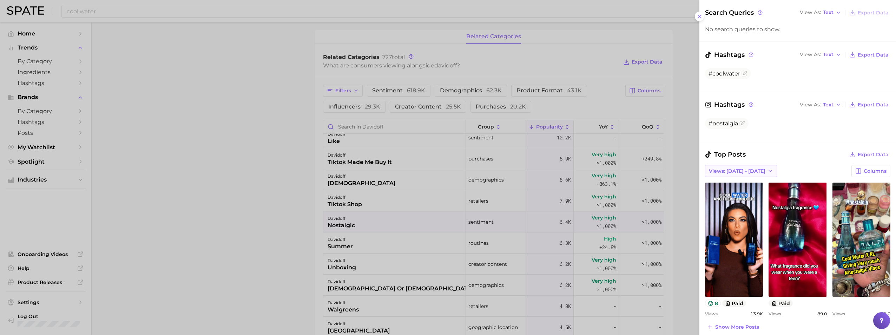
click at [768, 172] on icon "button" at bounding box center [771, 171] width 6 height 6
click at [748, 198] on button "Total Views" at bounding box center [743, 196] width 77 height 13
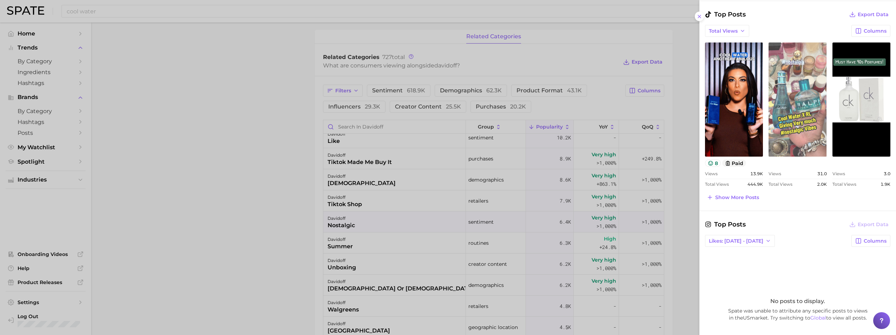
scroll to position [238, 0]
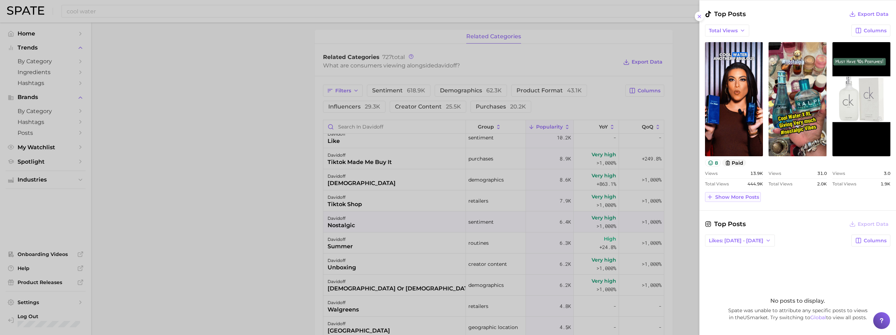
click at [730, 196] on span "Show more posts" at bounding box center [738, 197] width 44 height 6
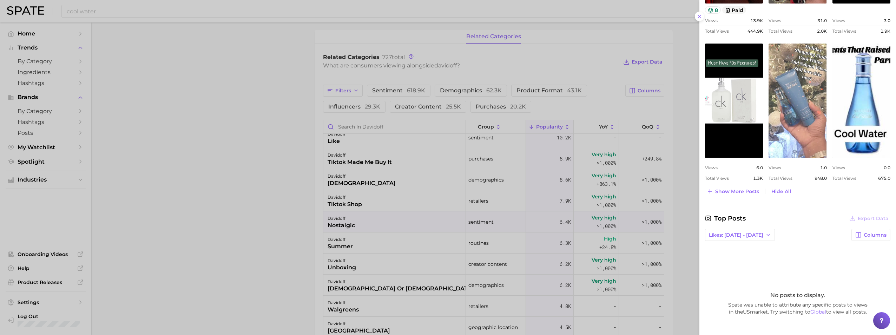
scroll to position [414, 0]
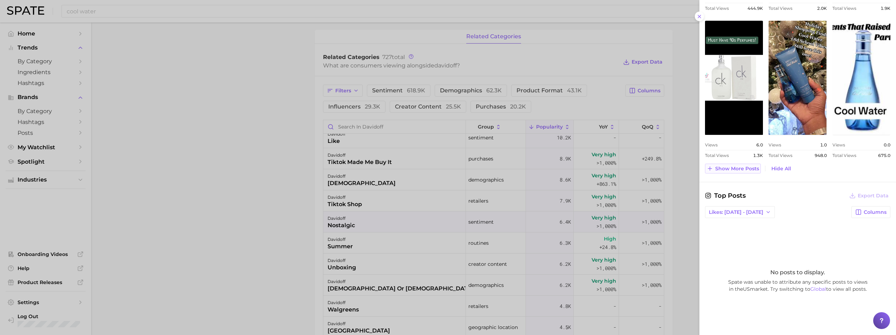
click at [750, 170] on span "Show more posts" at bounding box center [738, 169] width 44 height 6
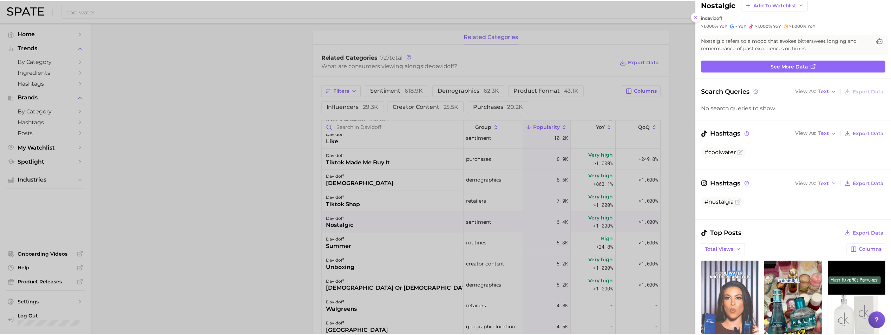
scroll to position [0, 0]
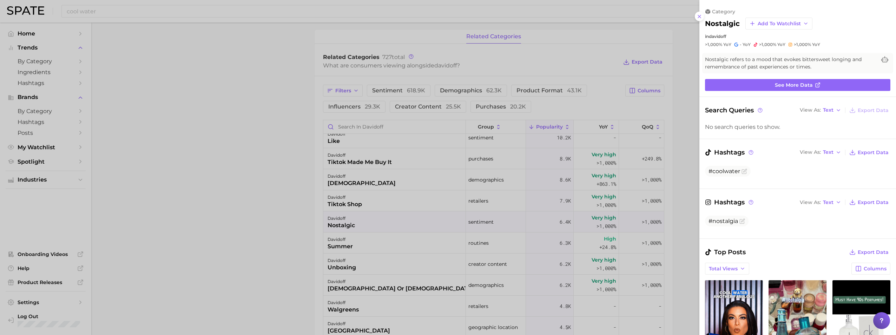
click at [605, 22] on div at bounding box center [448, 167] width 896 height 335
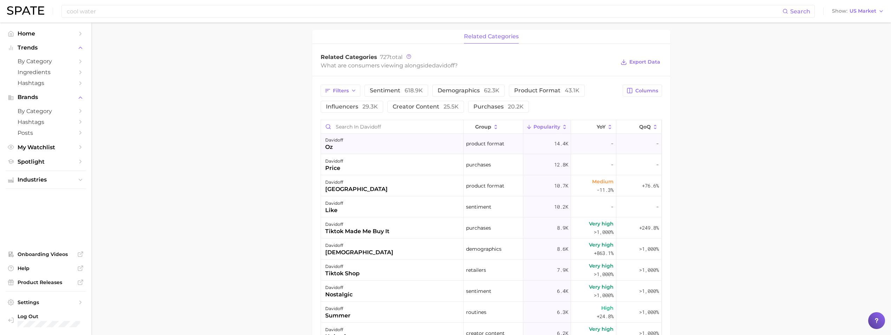
scroll to position [246, 0]
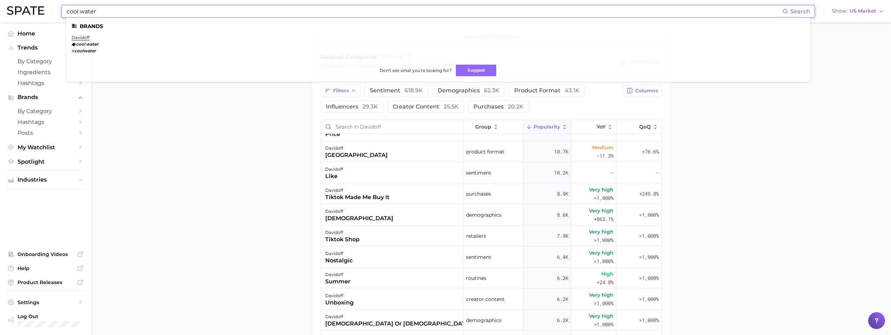
click at [263, 9] on input "cool water" at bounding box center [424, 11] width 717 height 12
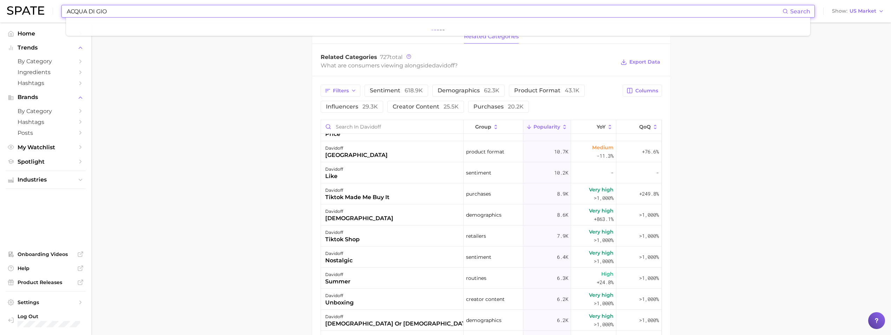
type input "ACQUA DI GIO"
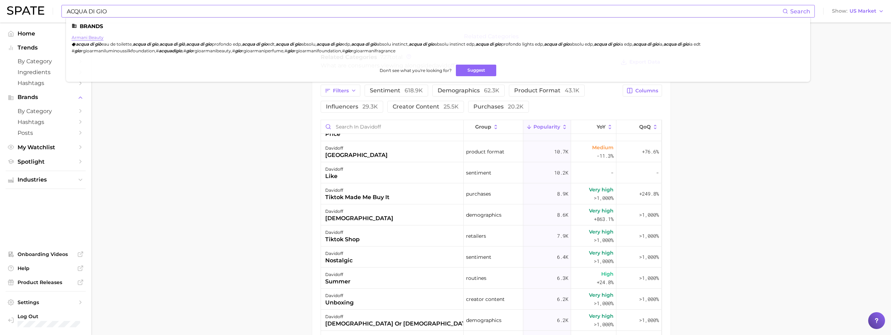
click at [87, 39] on link "armani beauty" at bounding box center [88, 37] width 32 height 5
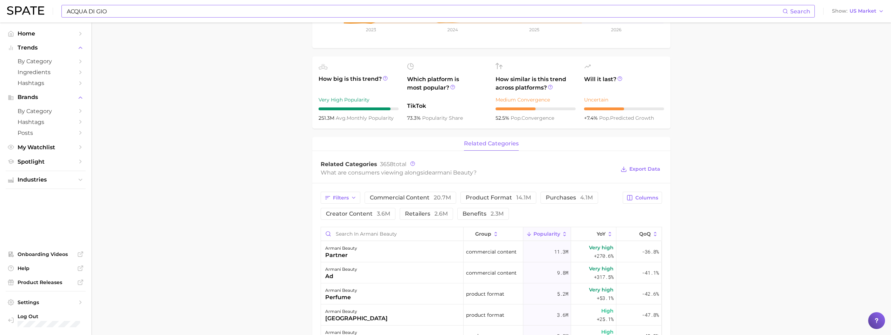
scroll to position [211, 0]
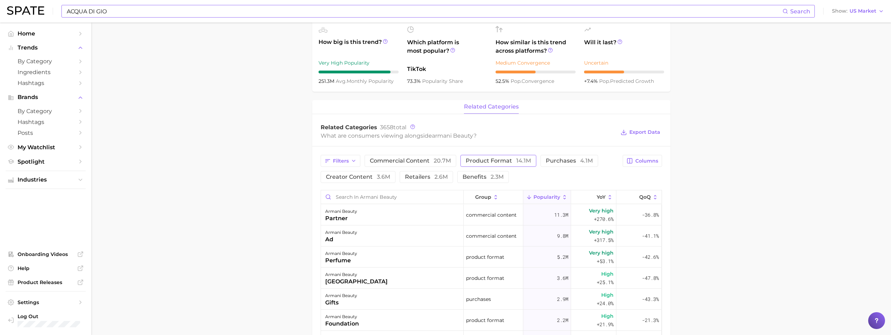
click at [493, 156] on button "product format 14.1m" at bounding box center [499, 161] width 76 height 12
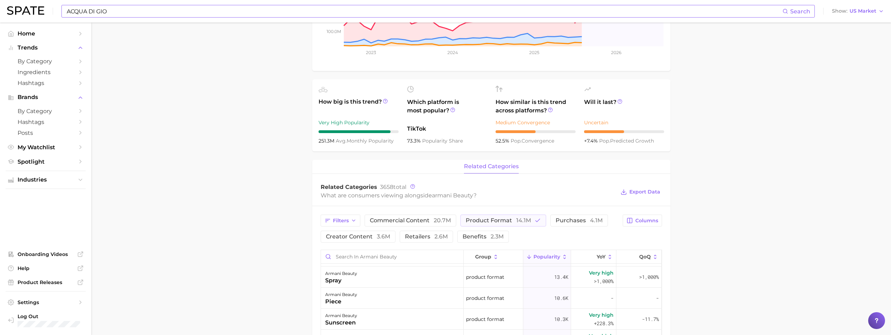
scroll to position [163, 0]
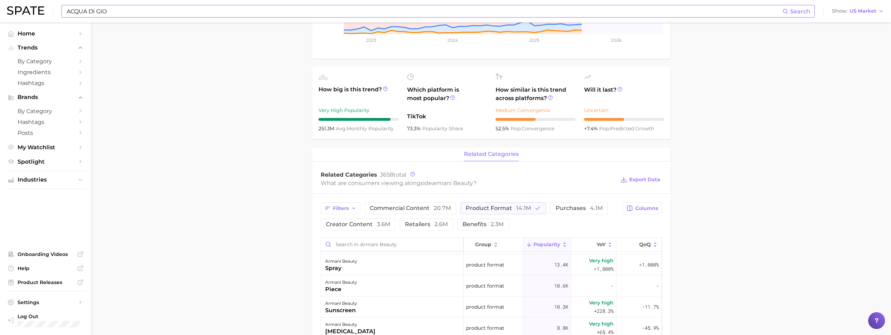
click at [349, 245] on input "Search in armani beauty" at bounding box center [392, 244] width 142 height 13
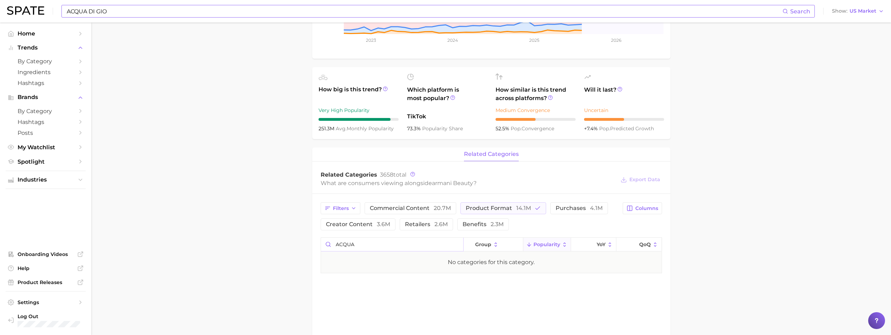
click at [358, 243] on input "ACQUA" at bounding box center [392, 244] width 142 height 13
type input "GIO"
click at [459, 246] on input "GIO" at bounding box center [392, 244] width 142 height 13
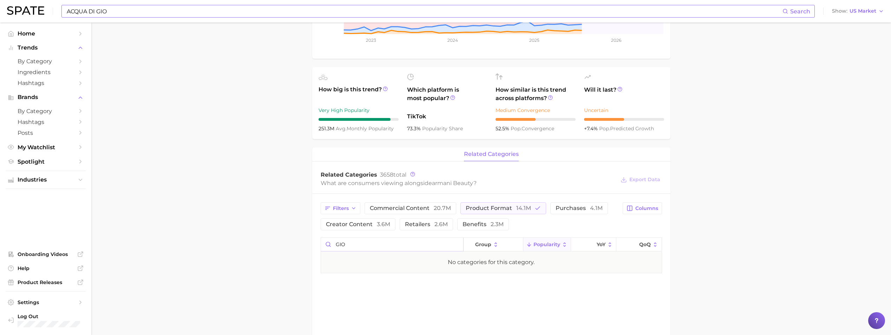
click at [457, 246] on input "GIO" at bounding box center [392, 244] width 142 height 13
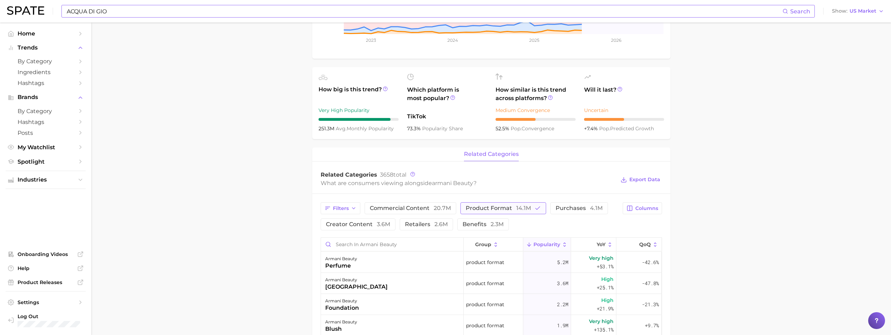
click at [538, 209] on icon "button" at bounding box center [538, 208] width 6 height 6
click at [366, 245] on input "Search in armani beauty" at bounding box center [392, 244] width 142 height 13
type input "ACQUA"
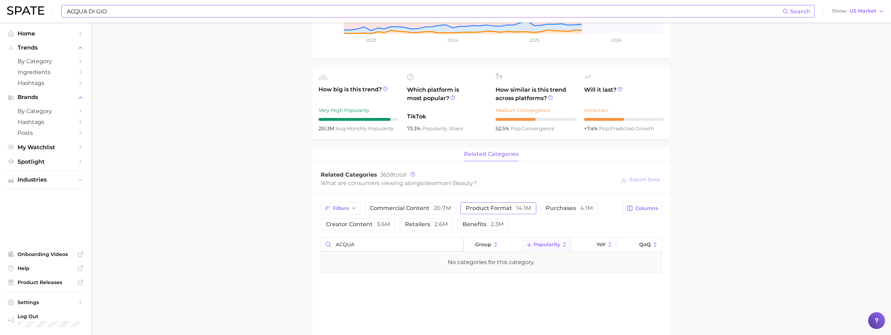
click at [455, 247] on input "ACQUA" at bounding box center [392, 244] width 142 height 13
click at [455, 244] on input "ACQUA" at bounding box center [392, 244] width 142 height 13
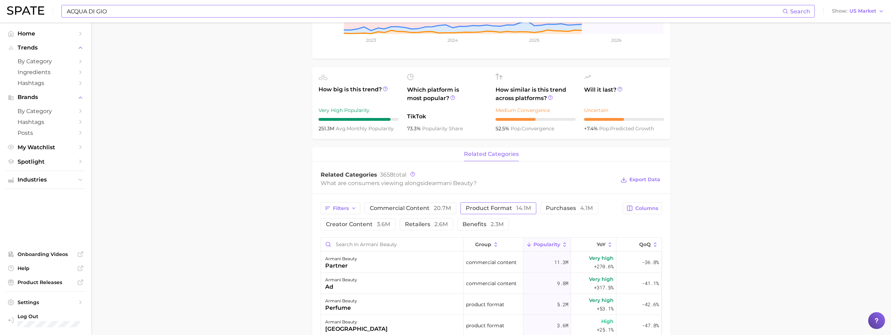
click at [728, 216] on main "Overview Google TikTok Instagram brand armani beauty Add to Watchlist Export Da…" at bounding box center [491, 237] width 800 height 757
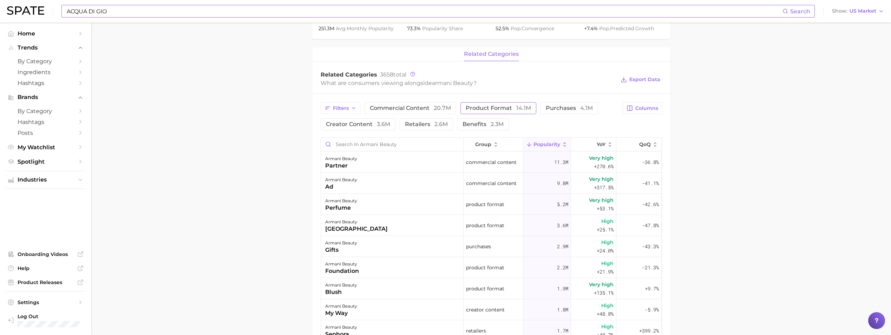
scroll to position [198, 0]
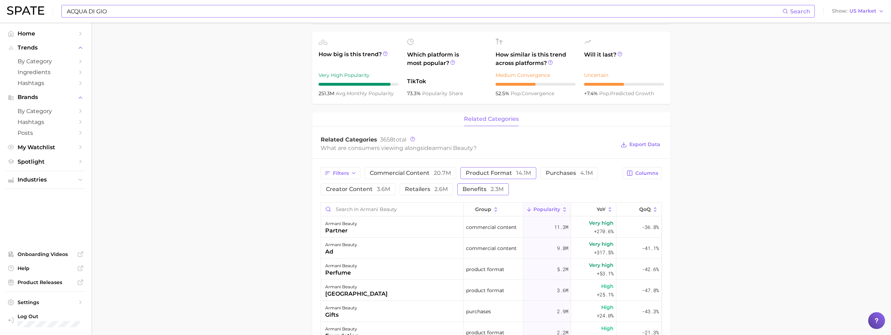
click at [476, 189] on span "benefits 2.3m" at bounding box center [483, 190] width 41 height 6
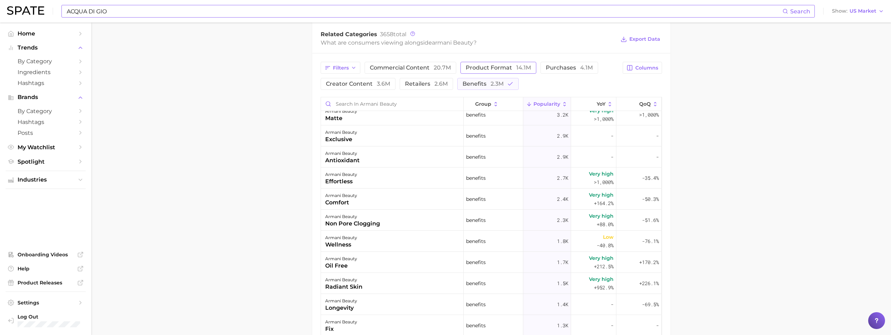
scroll to position [913, 0]
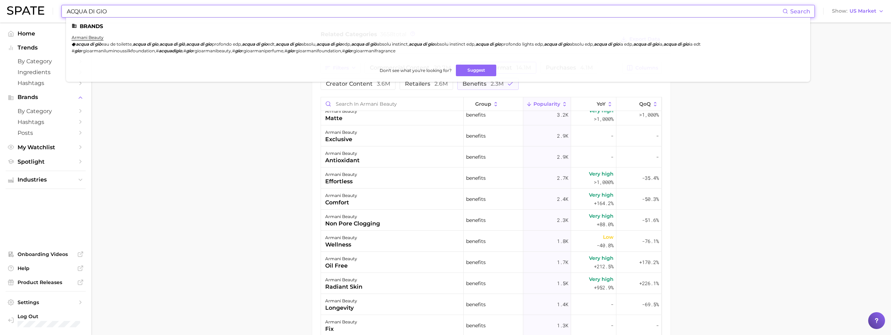
click at [122, 11] on input "ACQUA DI GIO" at bounding box center [424, 11] width 717 height 12
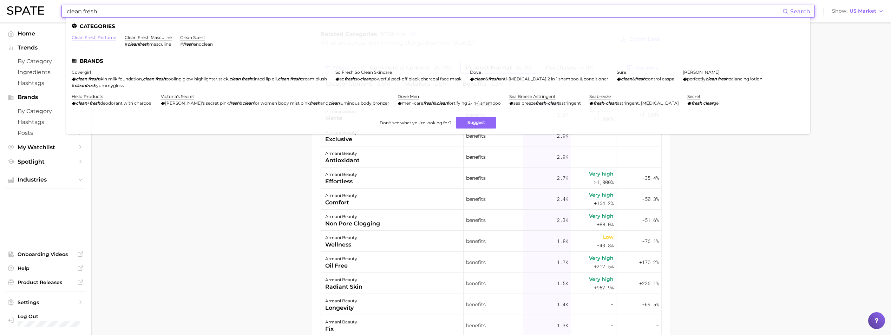
type input "clean fresh"
click at [109, 37] on link "clean fresh perfume" at bounding box center [94, 37] width 45 height 5
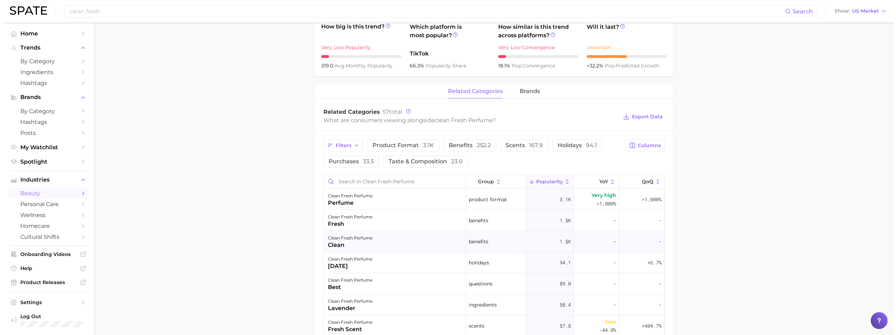
scroll to position [281, 0]
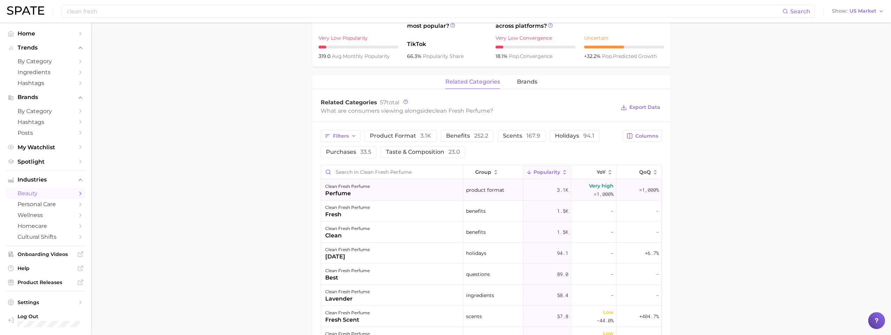
click at [430, 191] on div "clean fresh perfume perfume" at bounding box center [392, 189] width 143 height 21
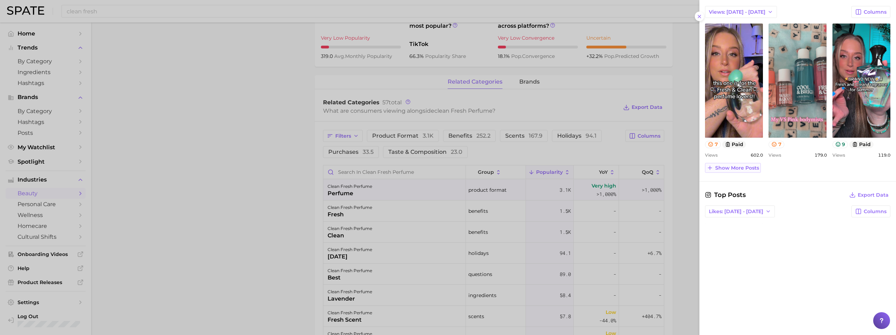
scroll to position [370, 0]
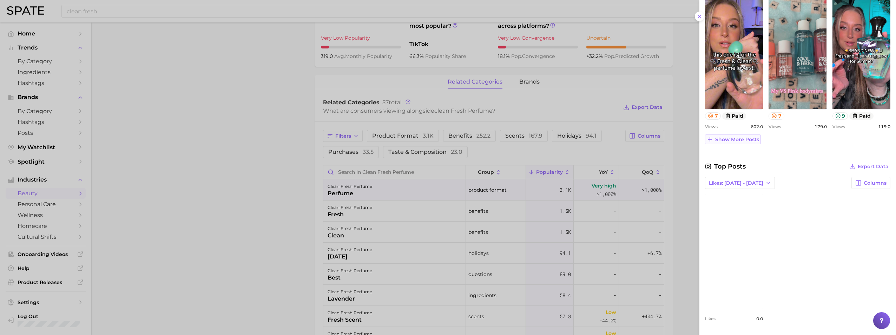
click at [748, 142] on span "Show more posts" at bounding box center [738, 140] width 44 height 6
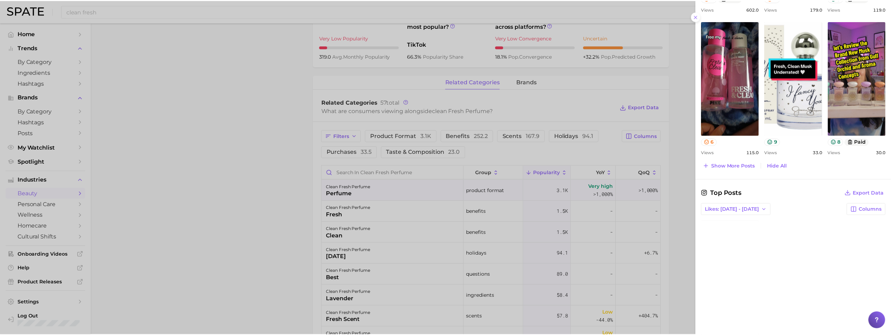
scroll to position [511, 0]
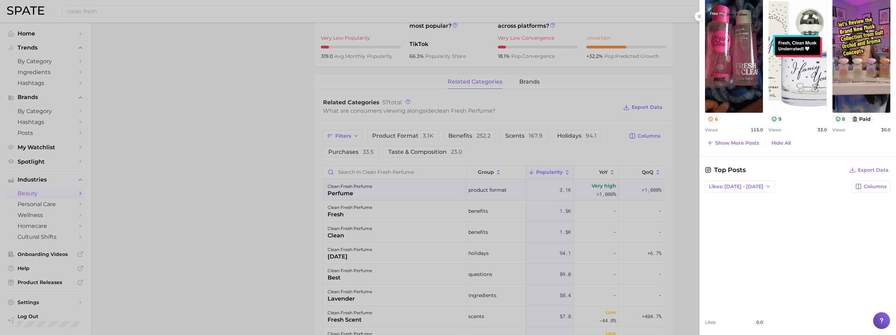
click at [267, 158] on div at bounding box center [448, 167] width 896 height 335
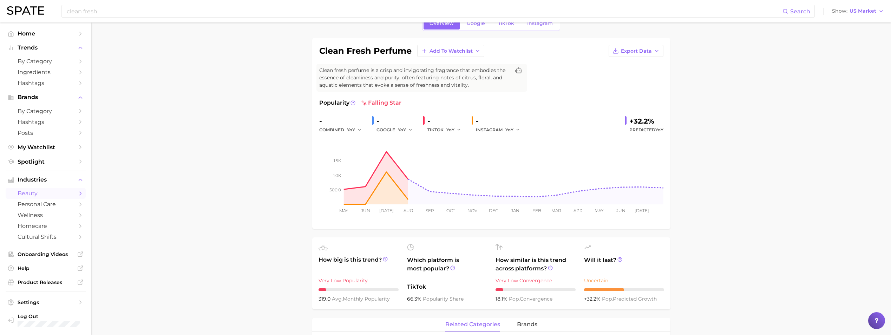
scroll to position [0, 0]
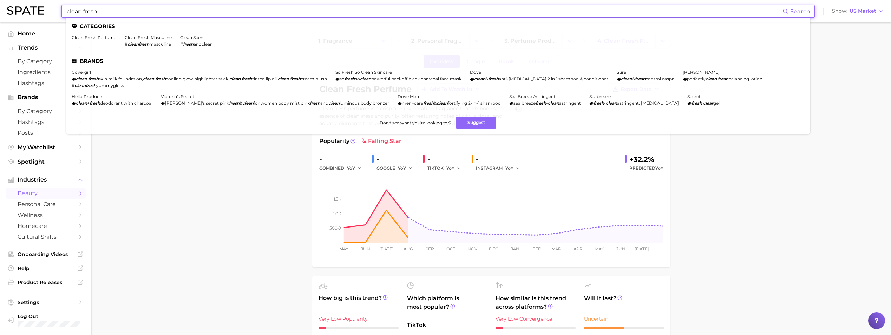
click at [93, 11] on input "clean fresh" at bounding box center [424, 11] width 717 height 12
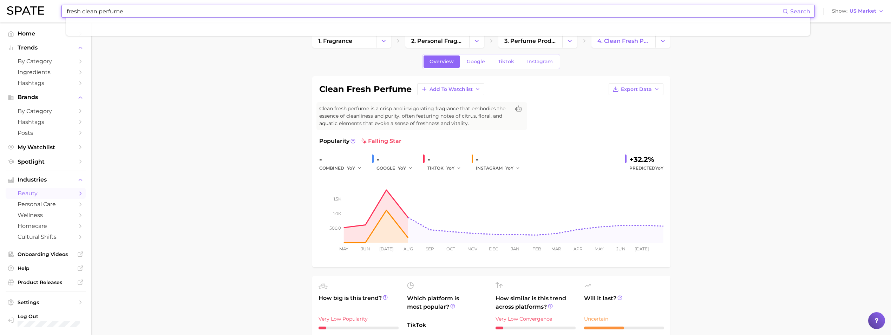
type input "fresh clean perfume"
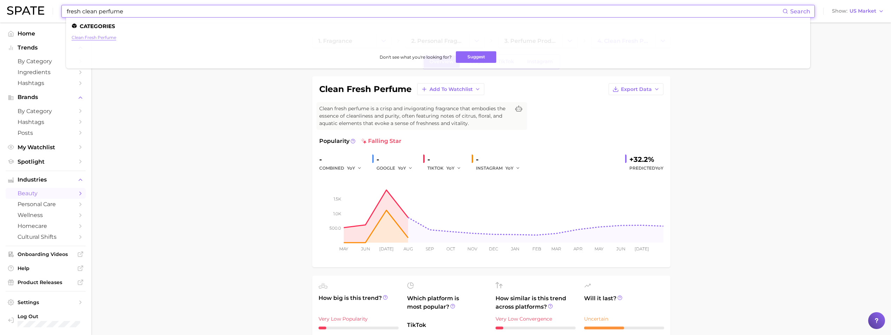
click at [93, 39] on link "clean fresh perfume" at bounding box center [94, 37] width 45 height 5
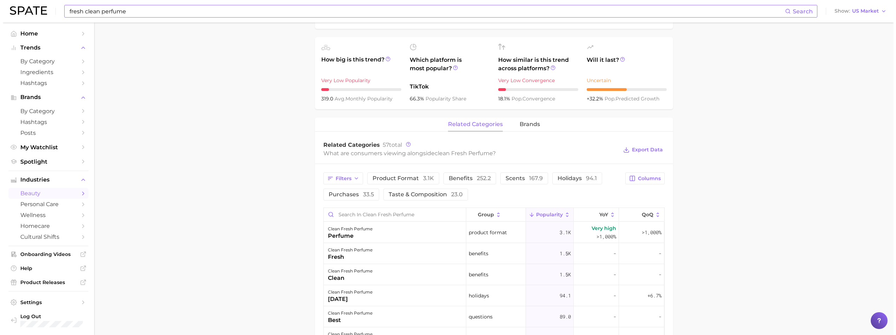
scroll to position [246, 0]
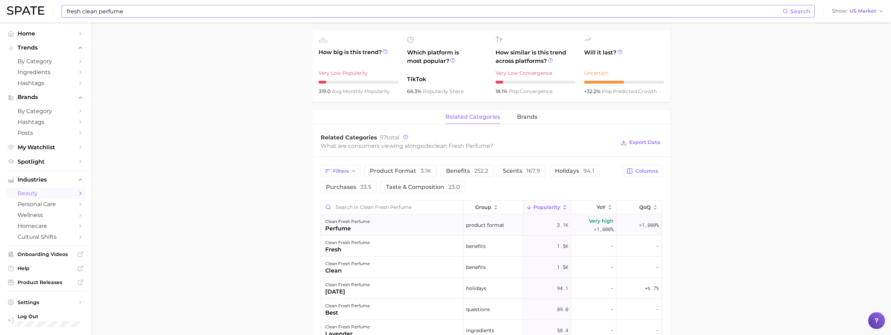
click at [455, 230] on div "clean fresh perfume perfume" at bounding box center [392, 225] width 143 height 21
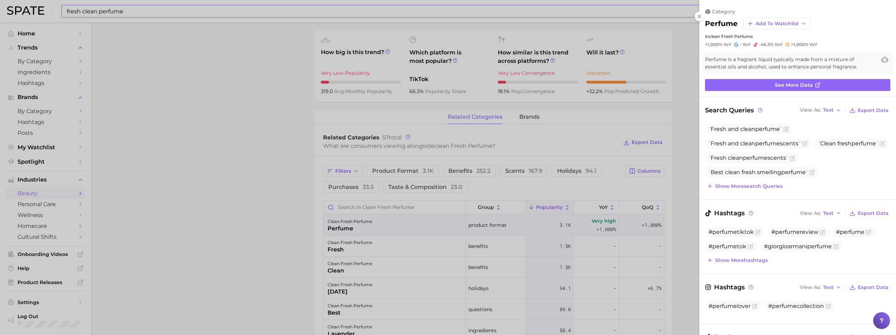
click at [602, 106] on div at bounding box center [448, 167] width 896 height 335
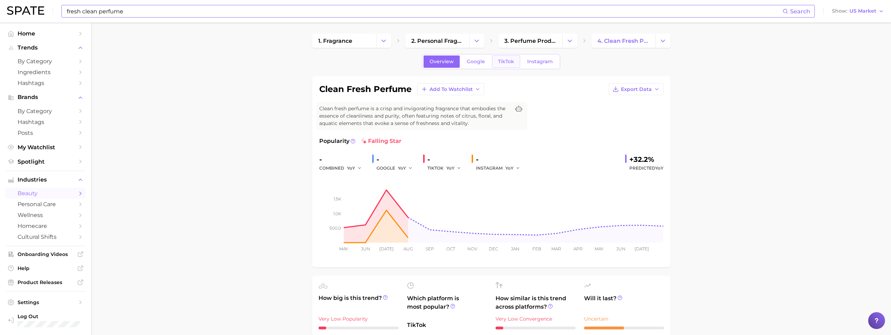
click at [504, 63] on span "TikTok" at bounding box center [506, 62] width 16 height 6
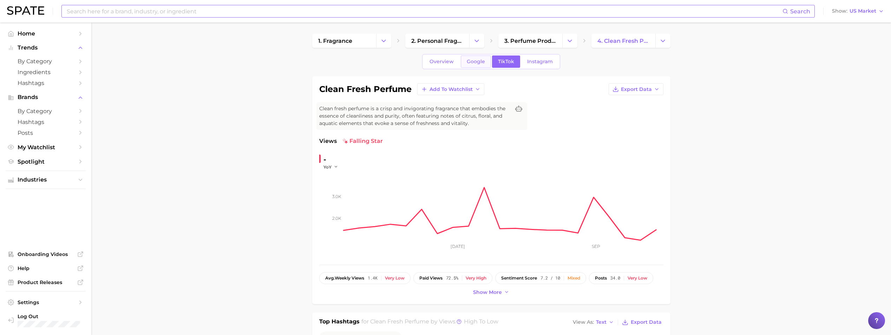
click at [479, 64] on span "Google" at bounding box center [476, 62] width 18 height 6
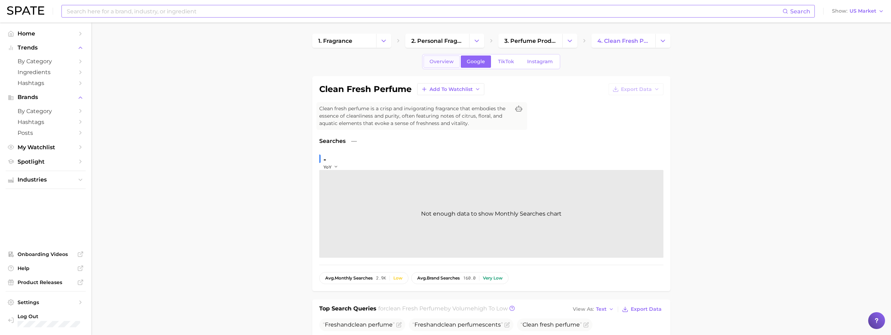
click at [446, 64] on span "Overview" at bounding box center [442, 62] width 24 height 6
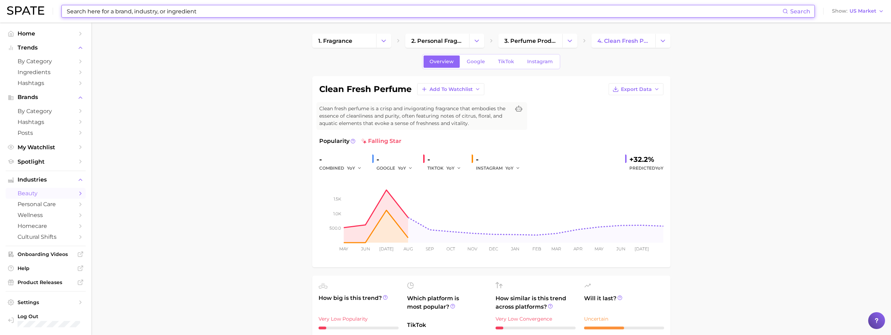
click at [104, 17] on input at bounding box center [424, 11] width 717 height 12
click at [129, 10] on input at bounding box center [424, 11] width 717 height 12
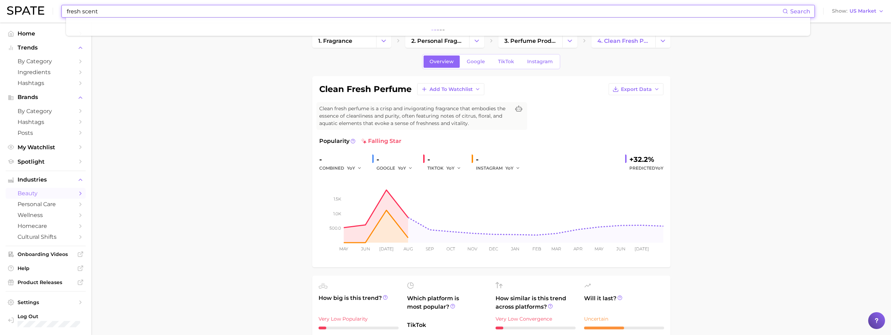
type input "fresh scent"
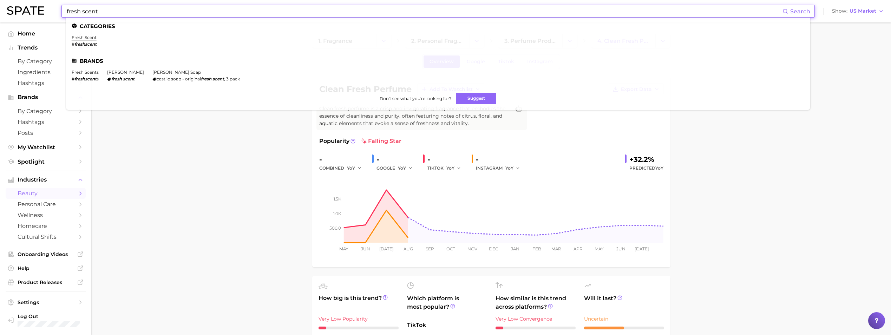
click at [91, 42] on em "freshscent" at bounding box center [85, 43] width 22 height 5
click at [90, 39] on link "fresh scent" at bounding box center [84, 37] width 25 height 5
